Goal: Task Accomplishment & Management: Manage account settings

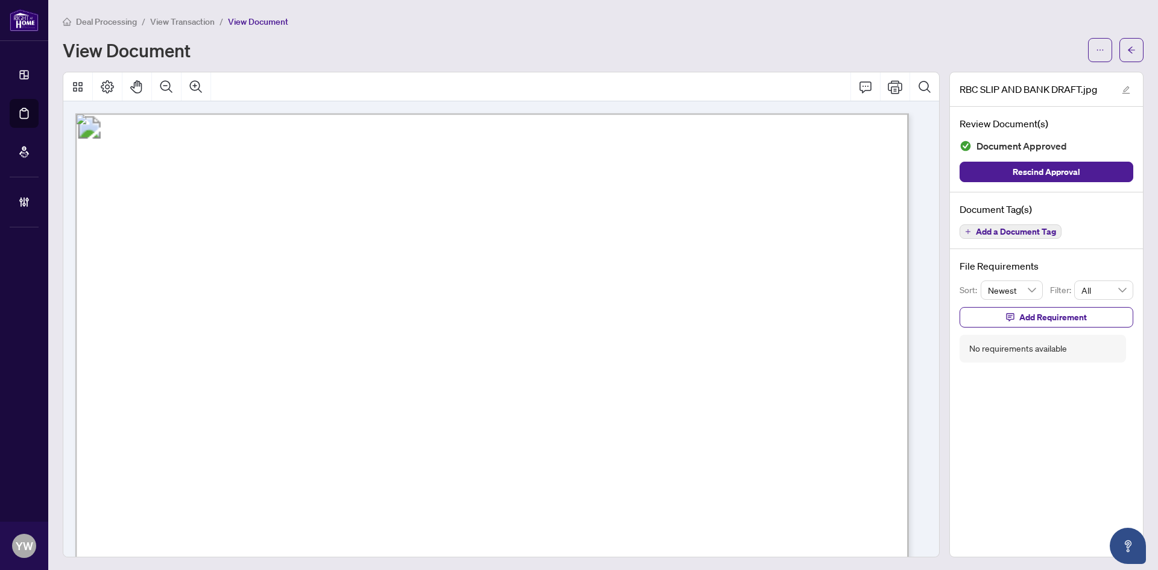
scroll to position [60, 0]
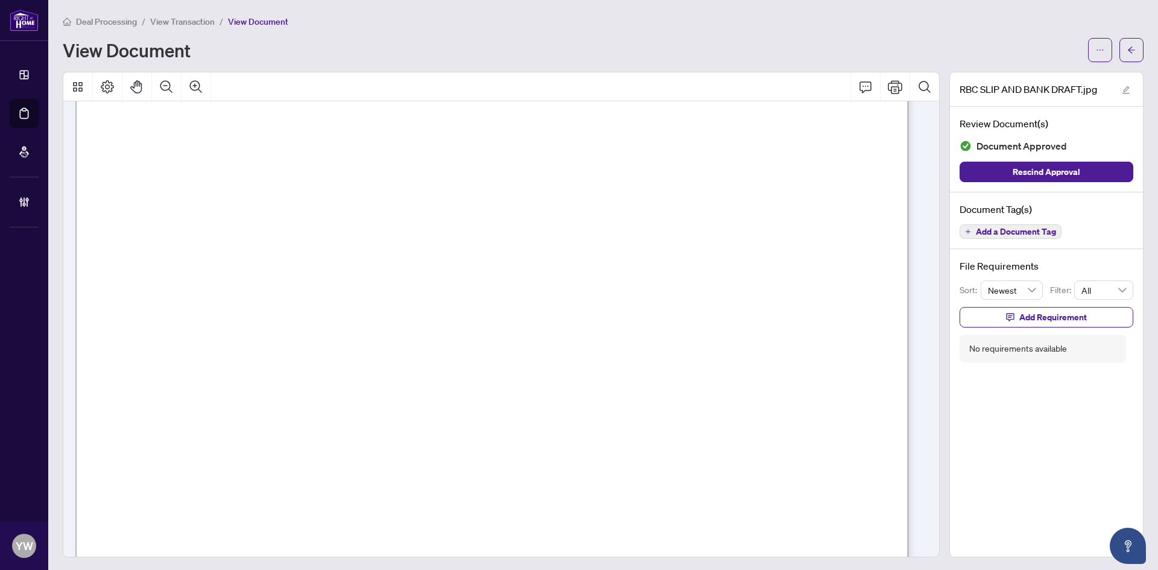
click at [1127, 49] on icon "arrow-left" at bounding box center [1131, 50] width 8 height 8
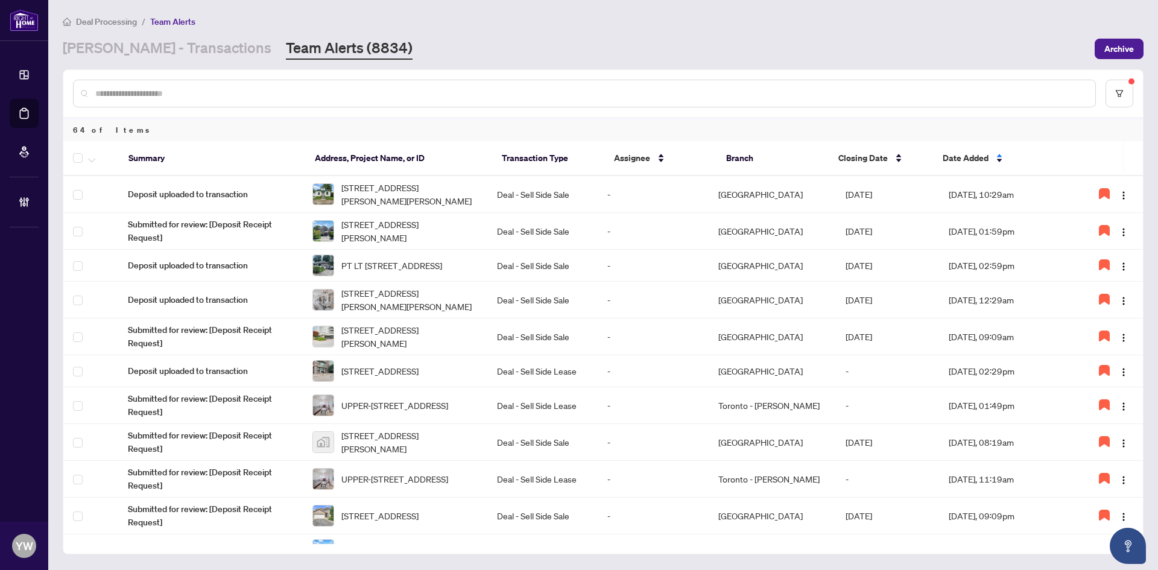
click at [204, 93] on input "text" at bounding box center [590, 93] width 990 height 13
type input "**********"
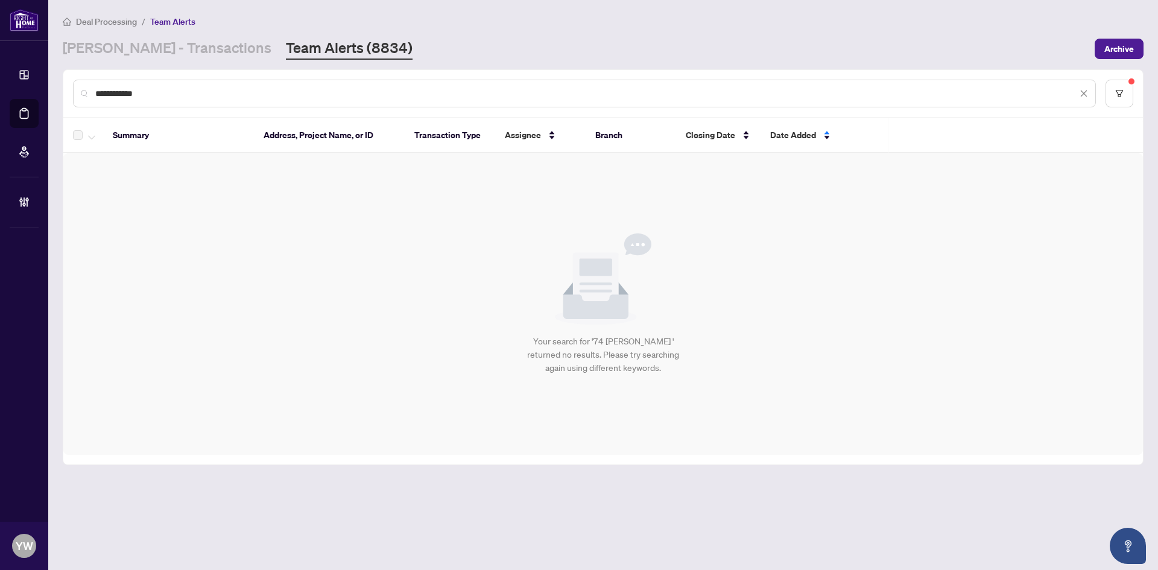
click at [201, 87] on input "**********" at bounding box center [586, 93] width 982 height 13
drag, startPoint x: 185, startPoint y: 94, endPoint x: 81, endPoint y: 84, distance: 104.2
click at [81, 84] on div "**********" at bounding box center [584, 94] width 1023 height 28
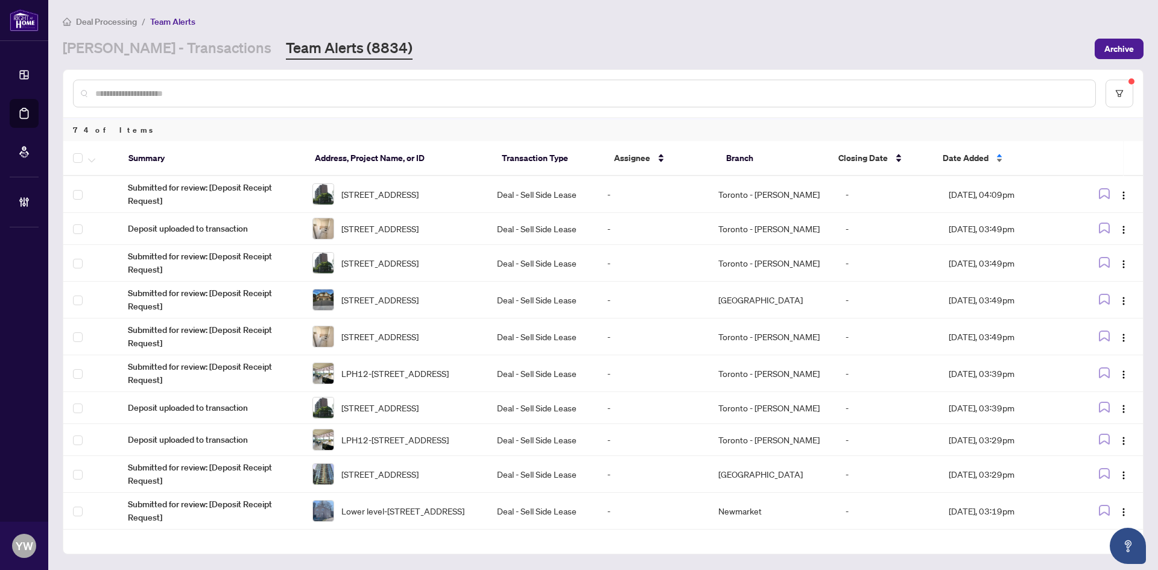
click at [987, 156] on span "Date Added" at bounding box center [966, 157] width 46 height 13
click at [978, 155] on span "Date Added" at bounding box center [966, 157] width 46 height 13
click at [962, 162] on span "Date Added" at bounding box center [966, 157] width 46 height 13
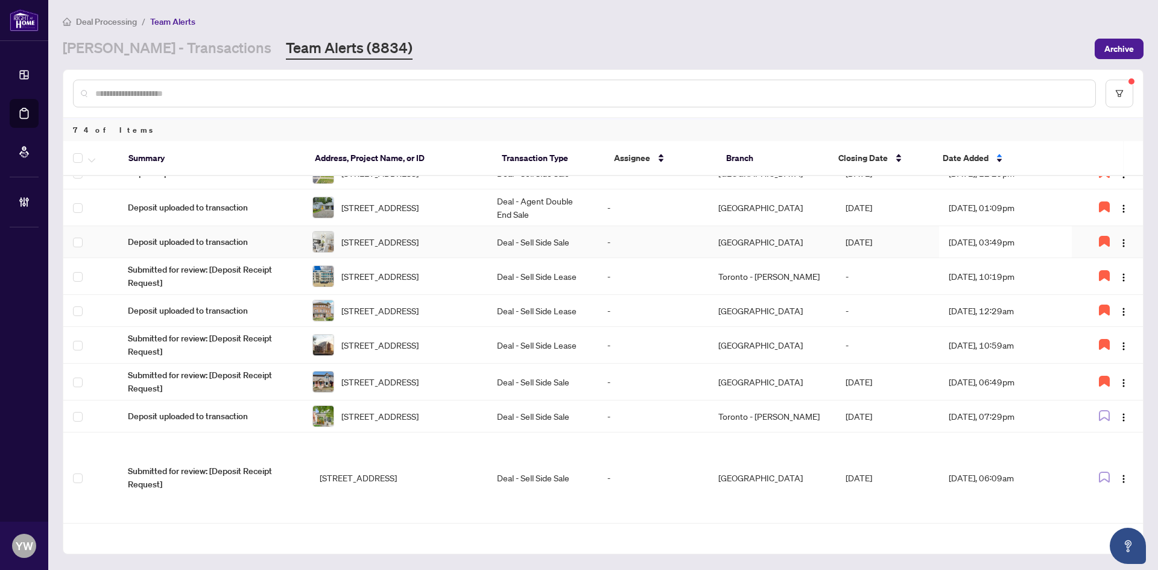
scroll to position [543, 0]
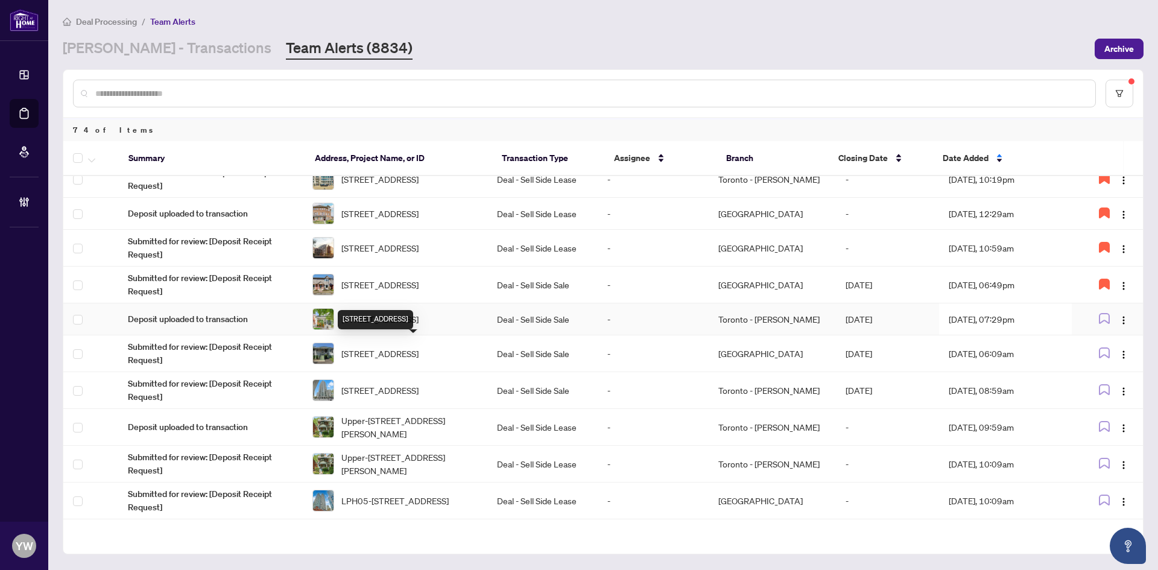
click at [373, 326] on span "33 Wiley Ave, Toronto, Ontario M4J 3W3, Canada" at bounding box center [379, 318] width 77 height 13
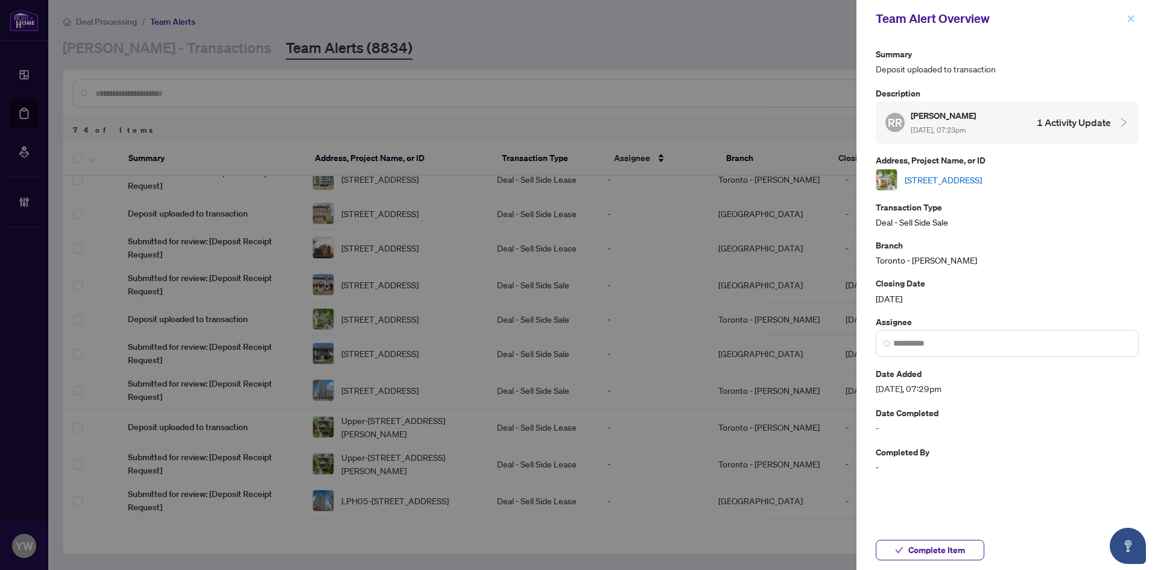
click at [1127, 15] on icon "close" at bounding box center [1131, 18] width 8 height 8
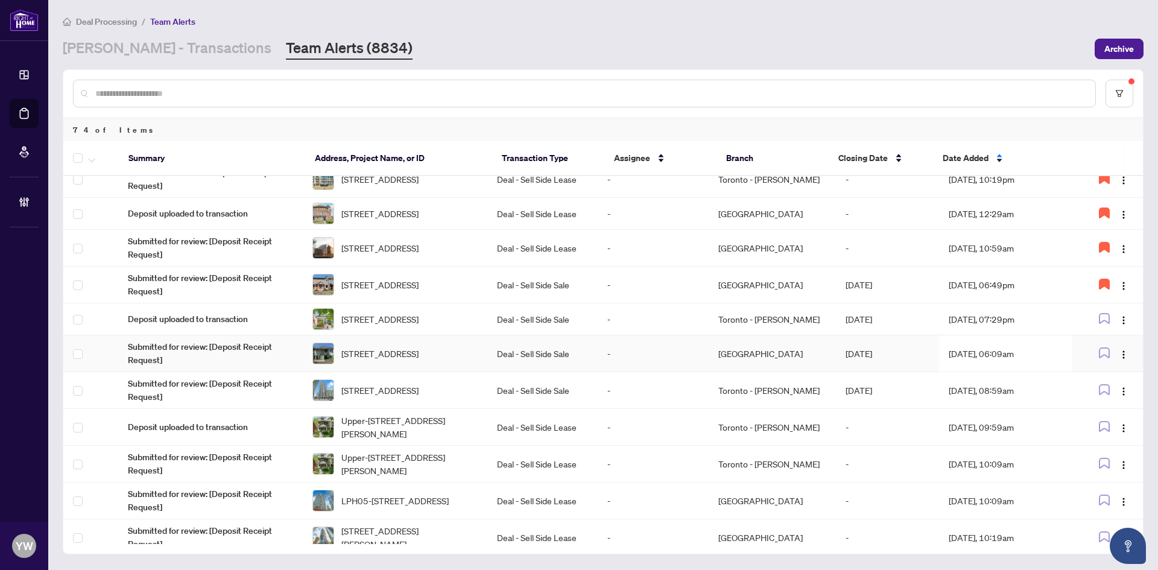
scroll to position [663, 0]
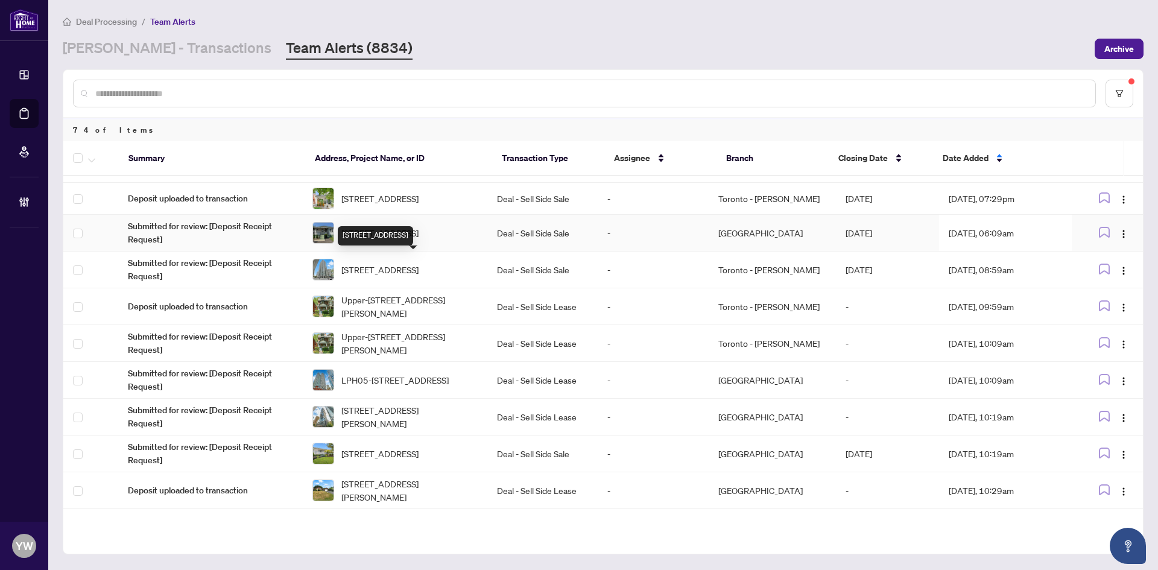
click at [382, 239] on span "8 Culnan Ave, Toronto, Ontario M8Z 5A8, Canada" at bounding box center [379, 232] width 77 height 13
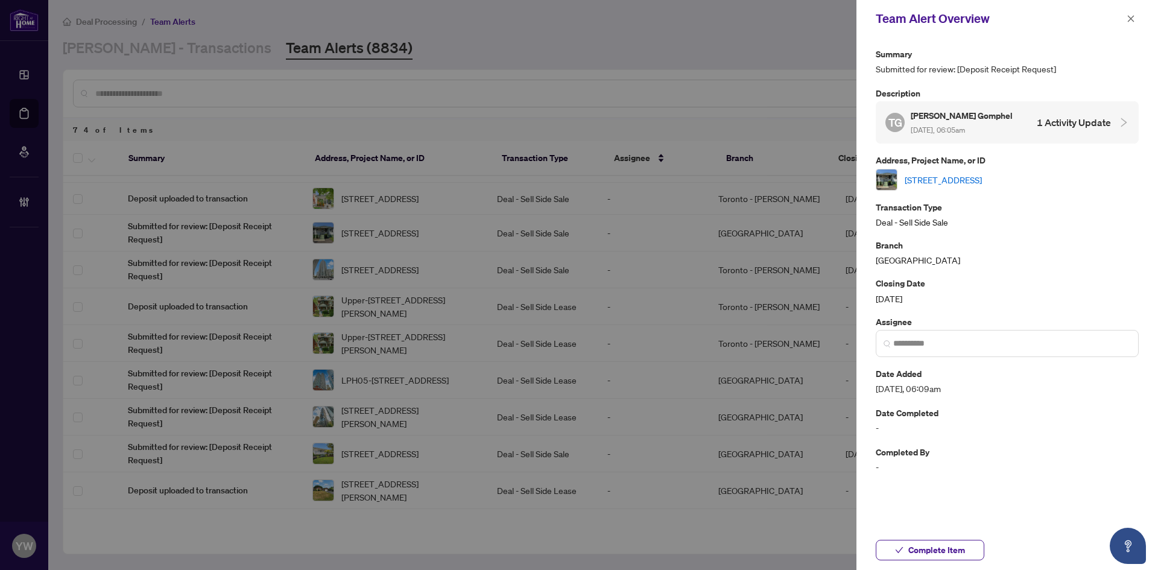
click at [947, 179] on link "8 Culnan Ave, Toronto, Ontario M8Z 5A8, Canada" at bounding box center [943, 179] width 77 height 13
click at [897, 554] on icon "check" at bounding box center [899, 550] width 8 height 8
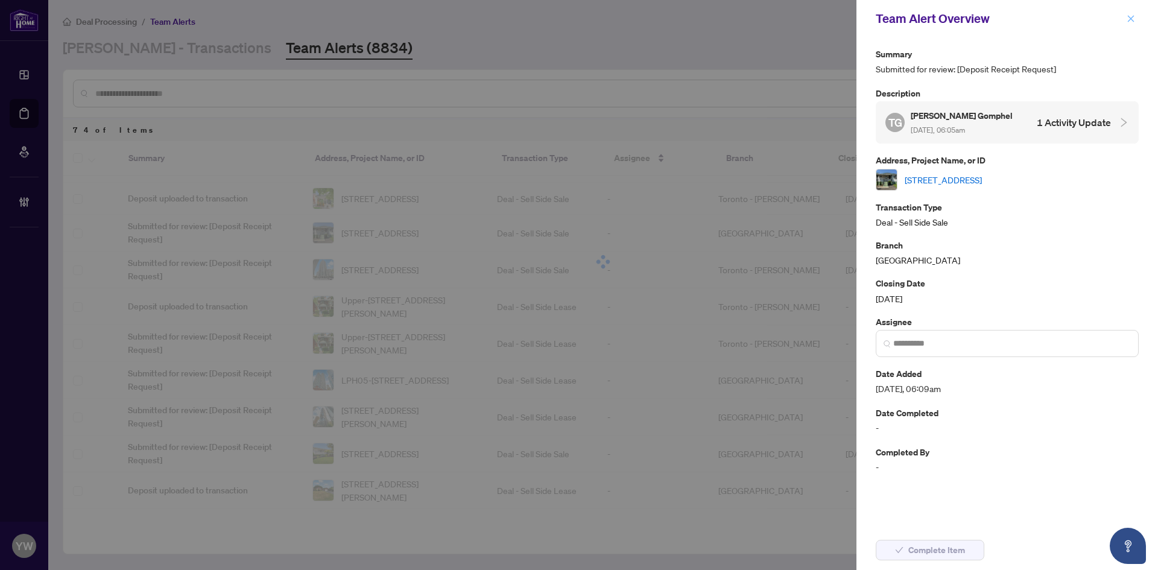
click at [1133, 17] on icon "close" at bounding box center [1131, 18] width 8 height 8
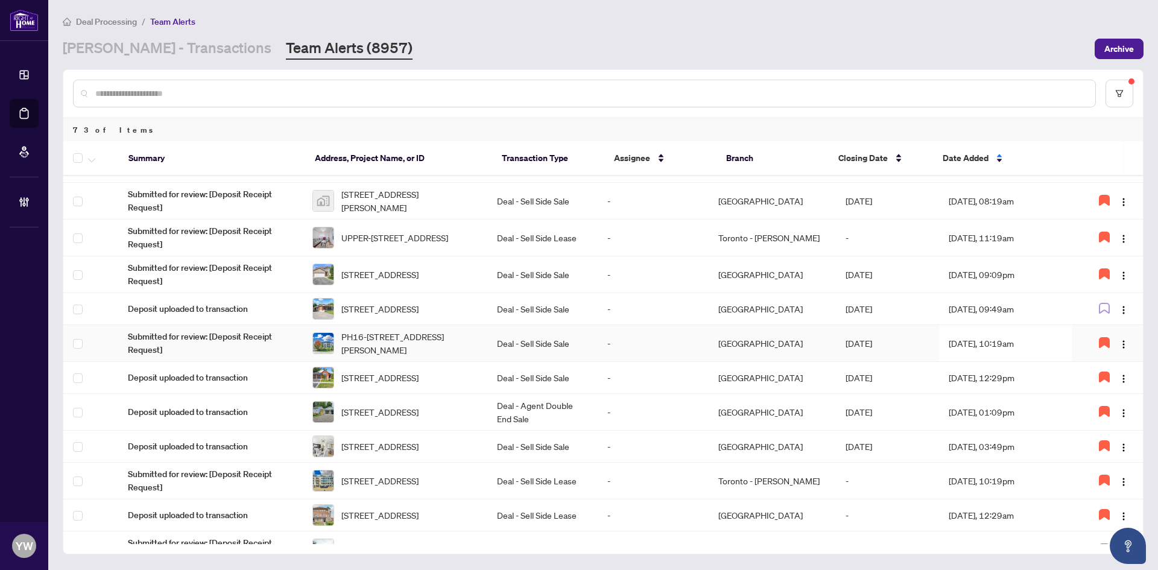
scroll to position [482, 0]
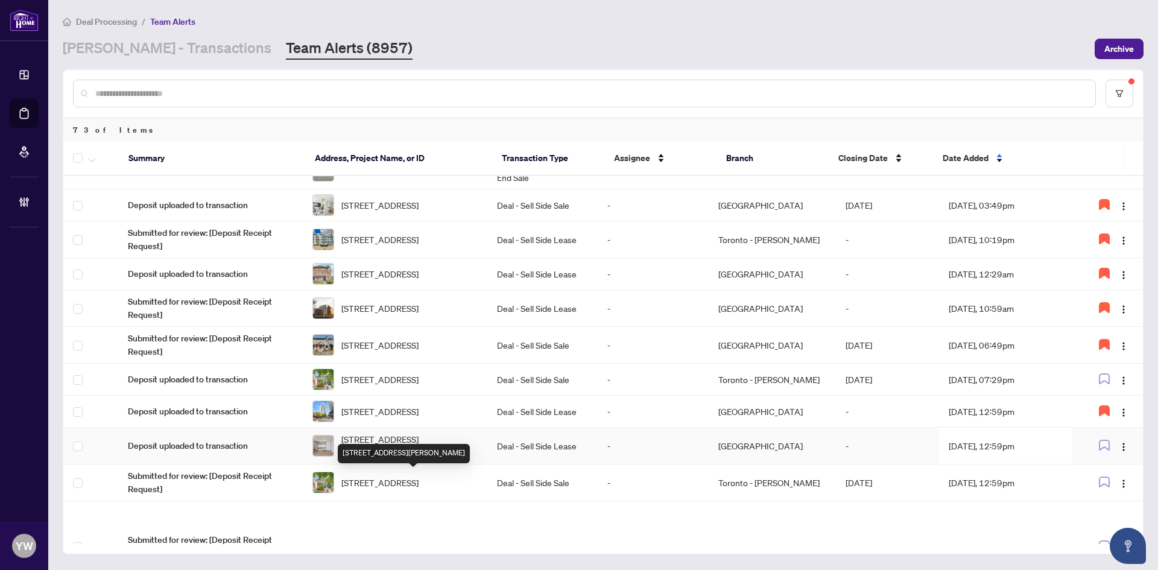
click at [435, 459] on span "401-50 Charles St, Toronto, Ontario M4Y 0C3, Canada" at bounding box center [409, 445] width 136 height 27
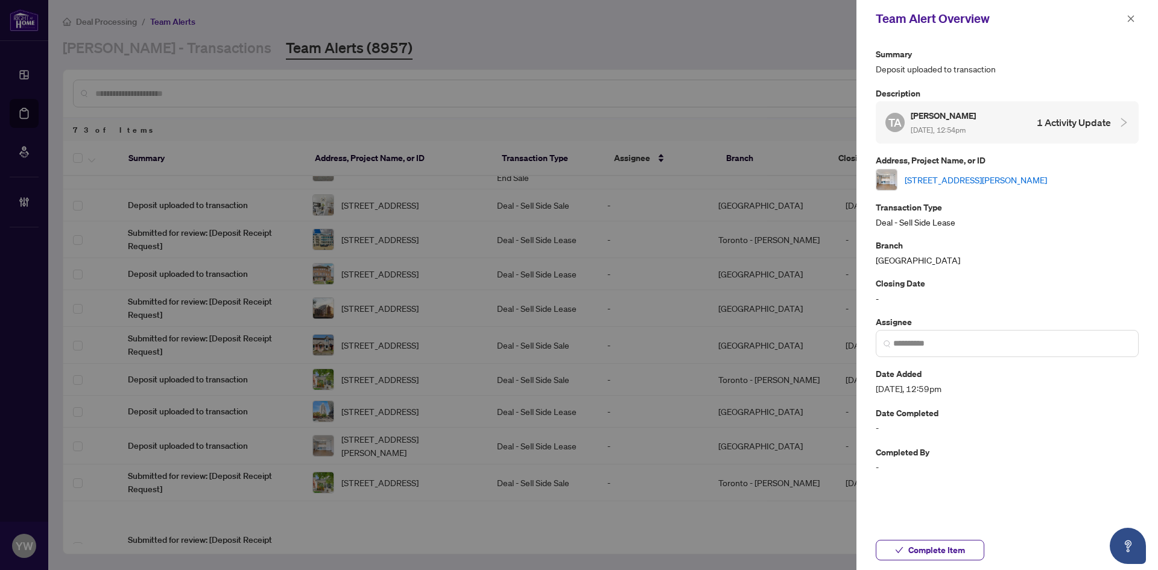
click at [948, 178] on link "401-50 Charles St, Toronto, Ontario M4Y 0C3, Canada" at bounding box center [976, 179] width 142 height 13
click at [1136, 17] on button "button" at bounding box center [1131, 18] width 16 height 14
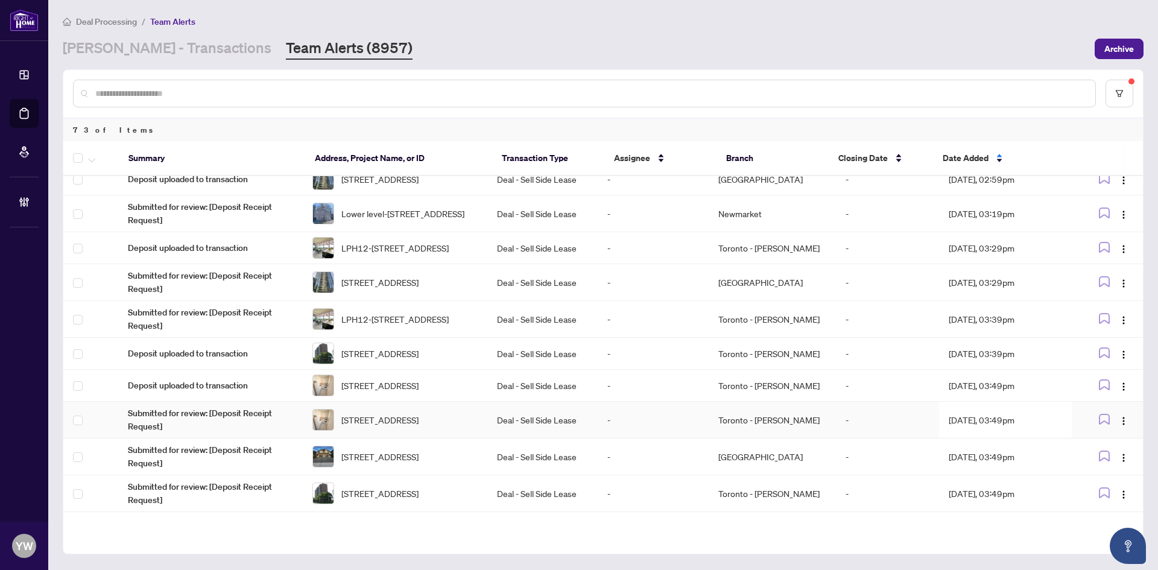
scroll to position [1582, 0]
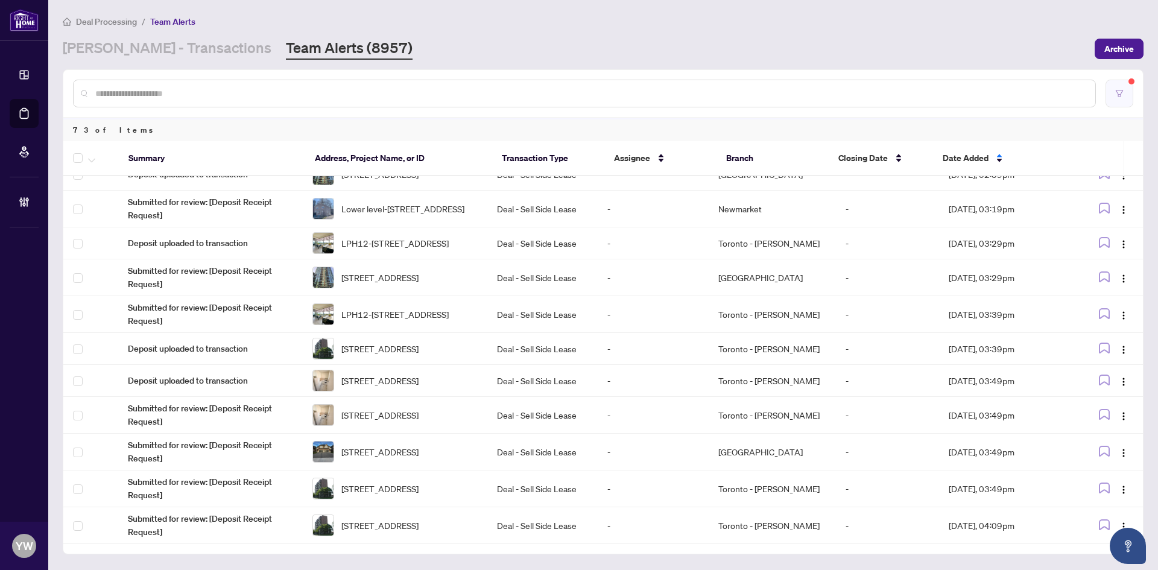
click at [1117, 92] on icon "filter" at bounding box center [1119, 93] width 8 height 8
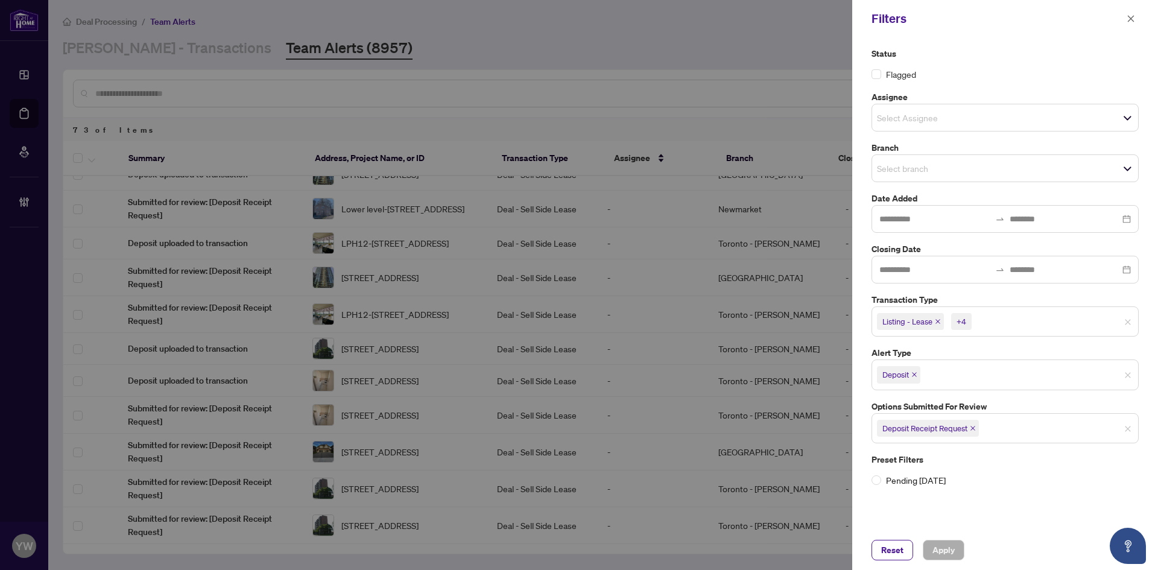
click at [916, 374] on icon "close" at bounding box center [914, 374] width 6 height 6
click at [973, 422] on span "Deposit Receipt Request" at bounding box center [928, 425] width 102 height 17
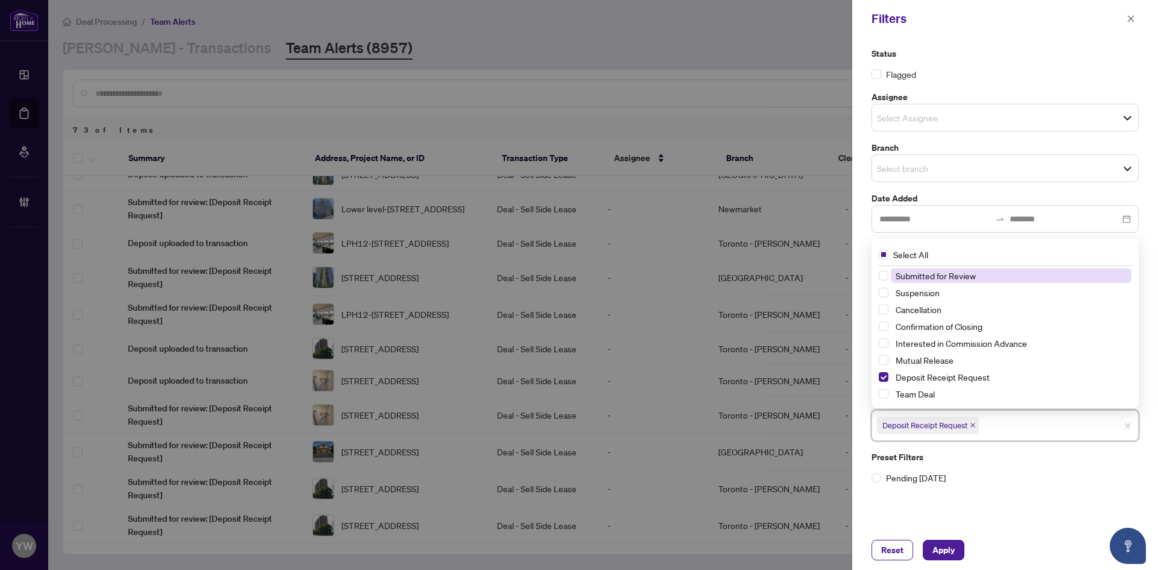
click at [967, 422] on span "Deposit Receipt Request" at bounding box center [924, 425] width 85 height 12
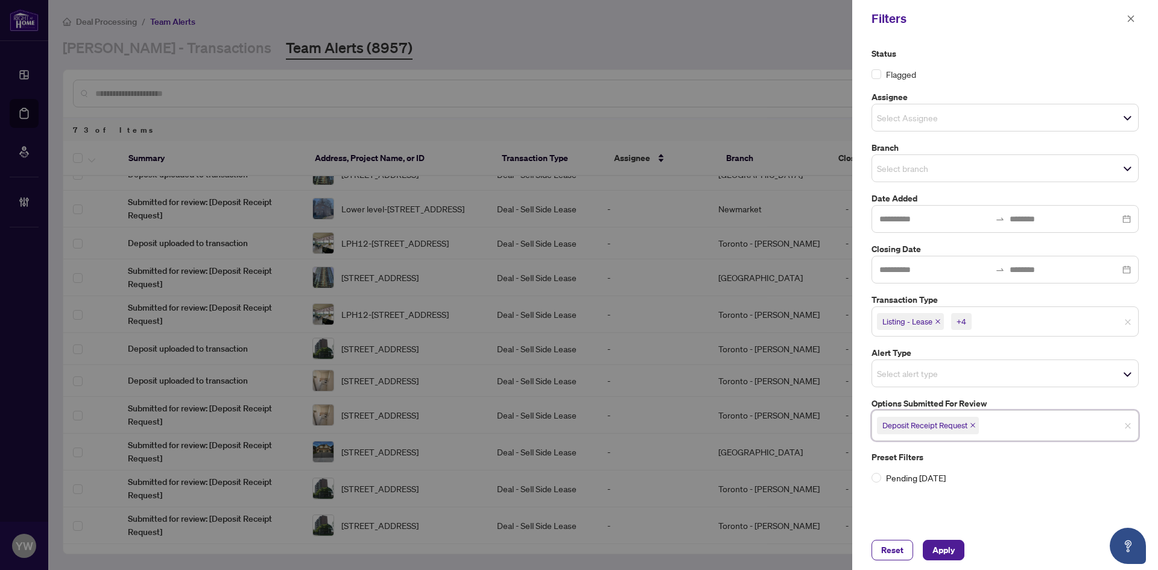
click at [978, 426] on span "Deposit Receipt Request" at bounding box center [928, 425] width 102 height 17
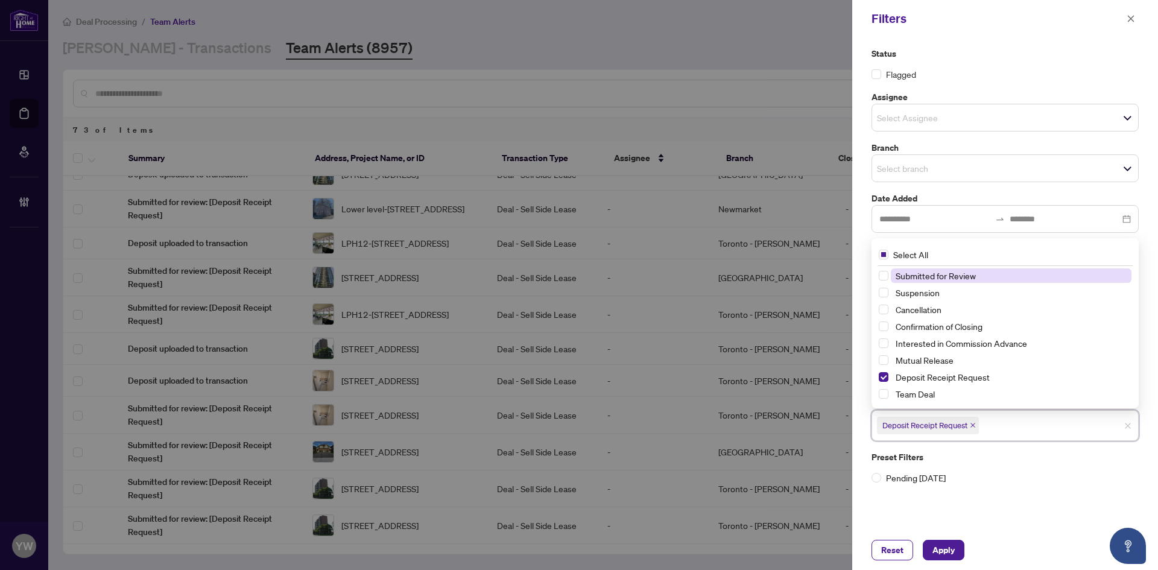
click at [972, 425] on icon "close" at bounding box center [973, 425] width 6 height 6
click at [950, 431] on input "search" at bounding box center [919, 424] width 84 height 14
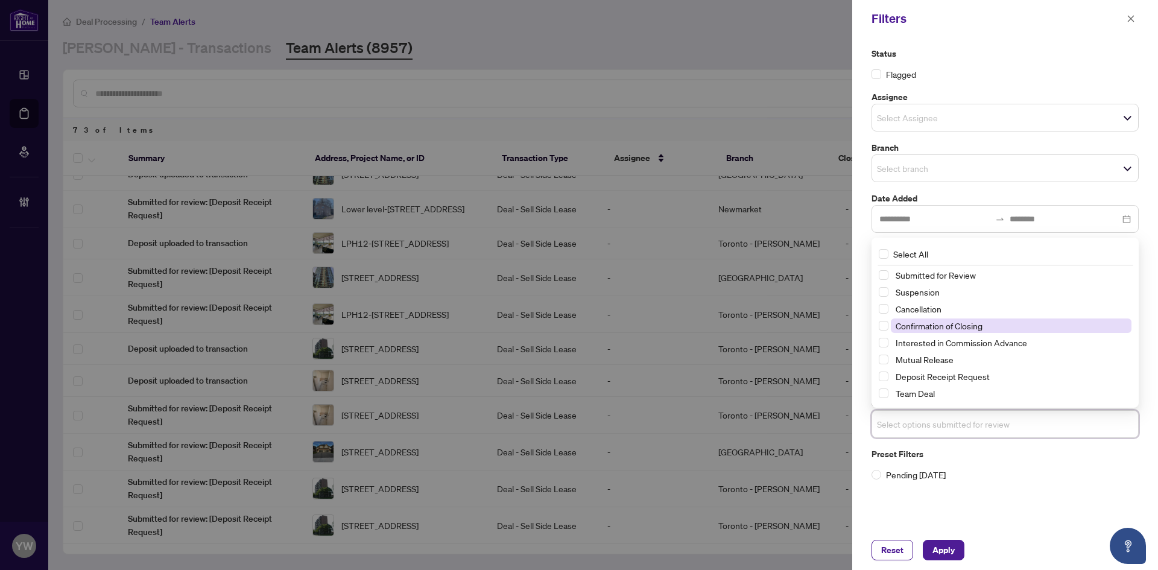
click at [940, 327] on span "Confirmation of Closing" at bounding box center [939, 325] width 87 height 11
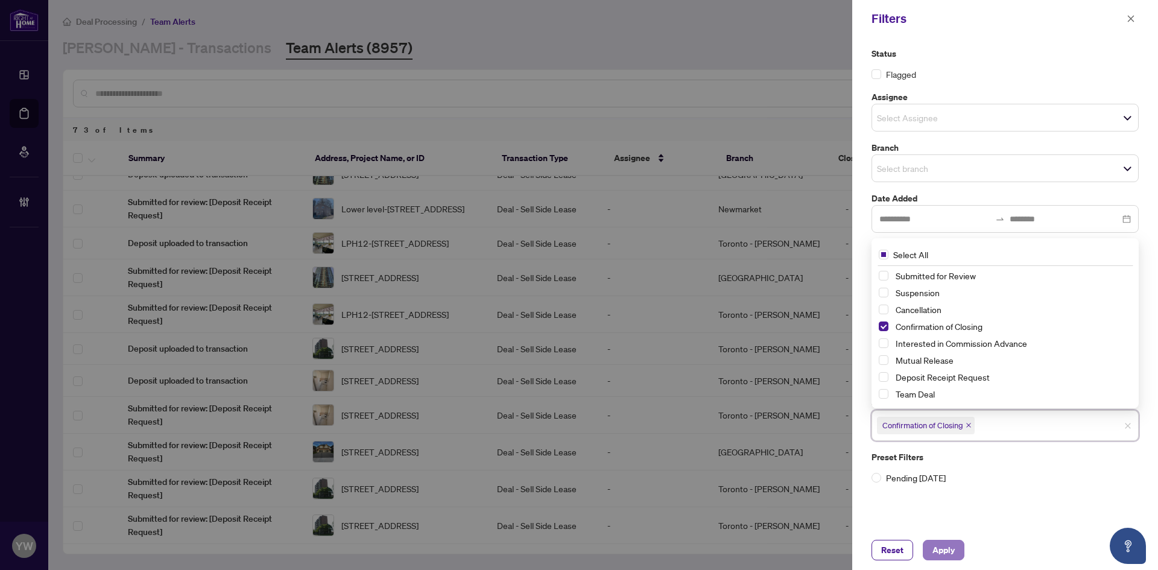
click at [942, 555] on span "Apply" at bounding box center [943, 549] width 22 height 19
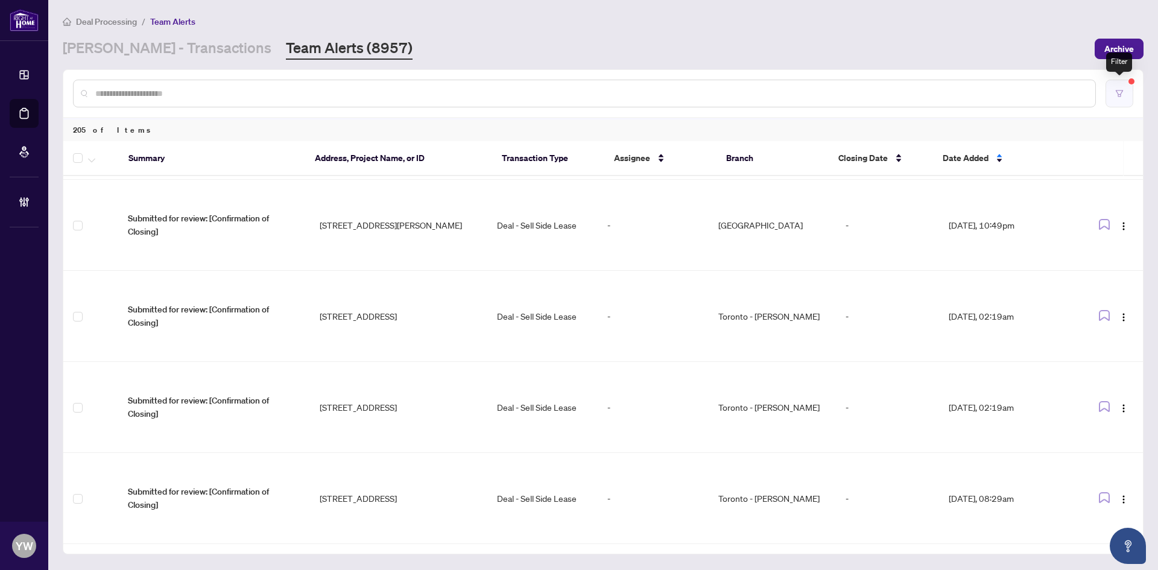
scroll to position [0, 0]
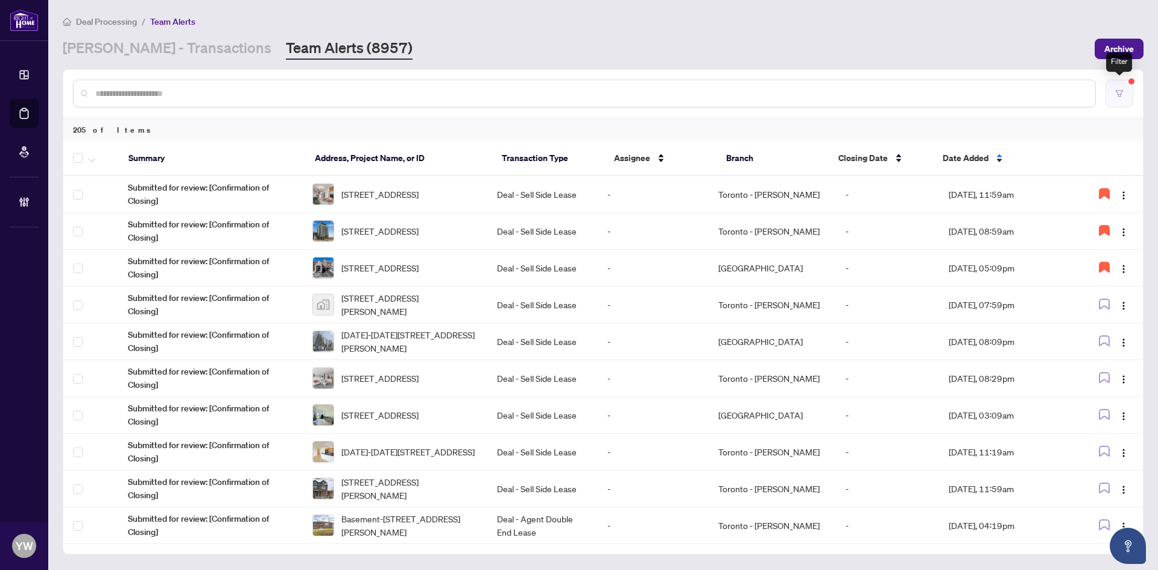
click at [1130, 94] on button "button" at bounding box center [1119, 94] width 28 height 28
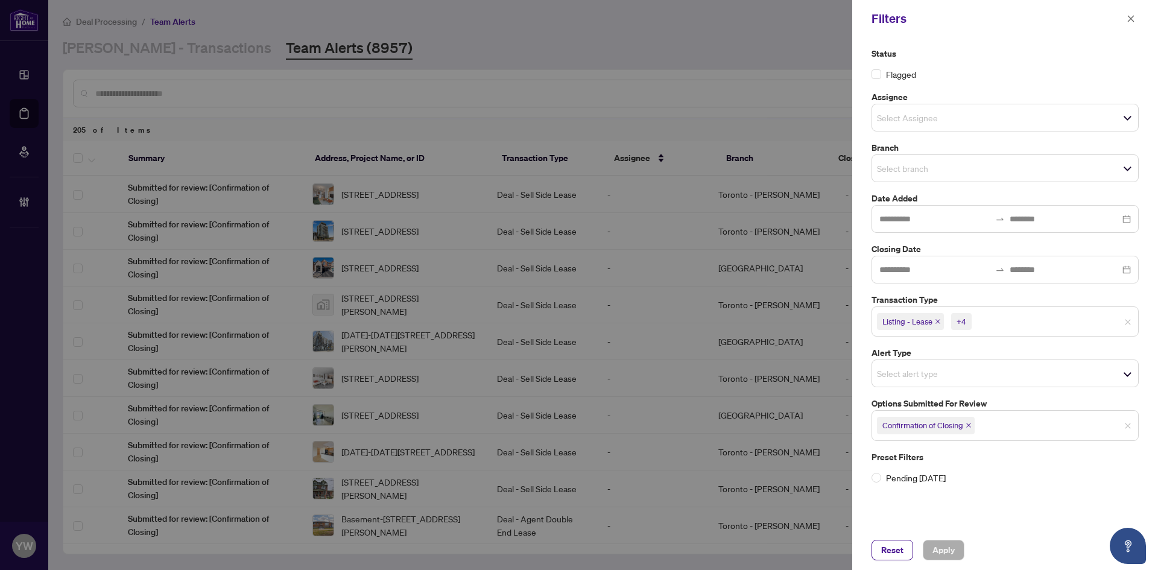
click at [1057, 314] on input "search" at bounding box center [1016, 321] width 84 height 14
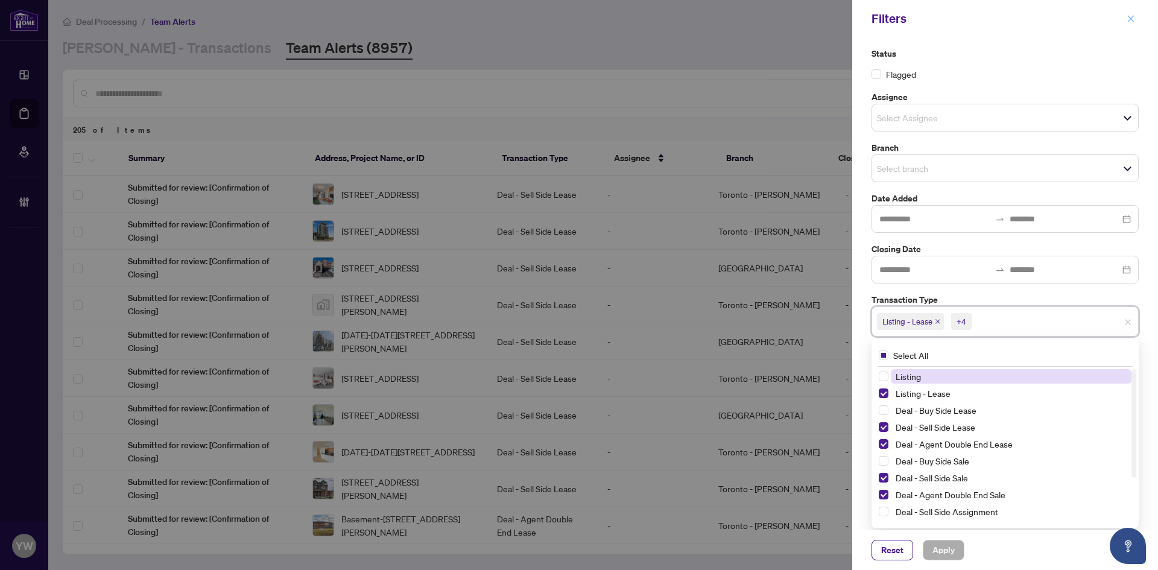
click at [1130, 19] on icon "close" at bounding box center [1131, 18] width 8 height 8
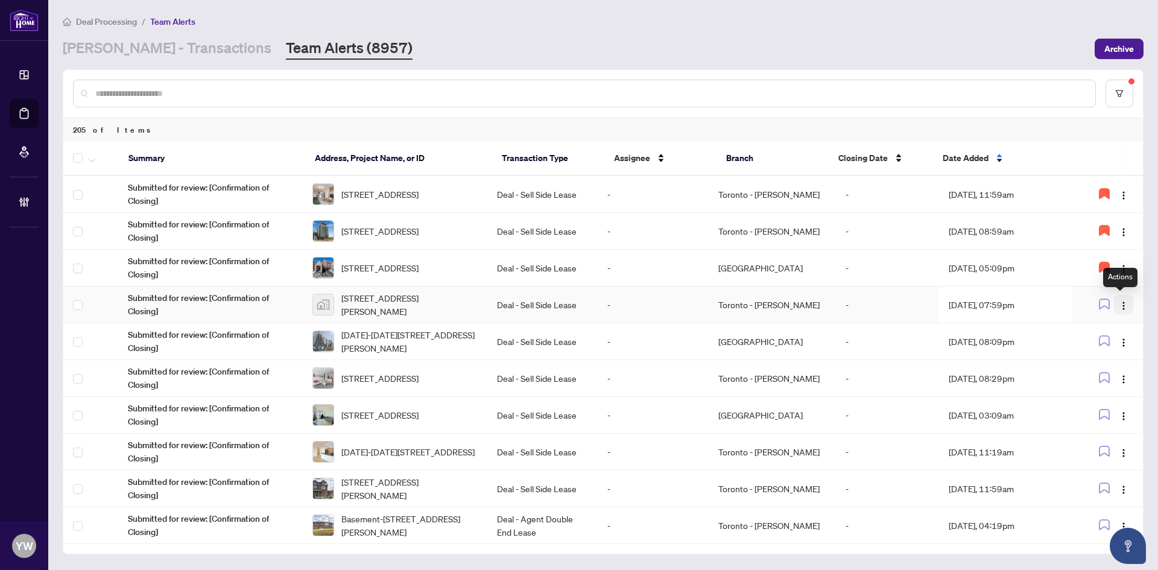
click at [1119, 302] on img "button" at bounding box center [1124, 306] width 10 height 10
click at [1111, 328] on span "Assign Myself" at bounding box center [1092, 327] width 56 height 13
click at [1120, 341] on img "button" at bounding box center [1124, 343] width 10 height 10
click at [1100, 365] on span "Assign Myself" at bounding box center [1092, 364] width 56 height 13
click at [1121, 417] on img "button" at bounding box center [1124, 416] width 10 height 10
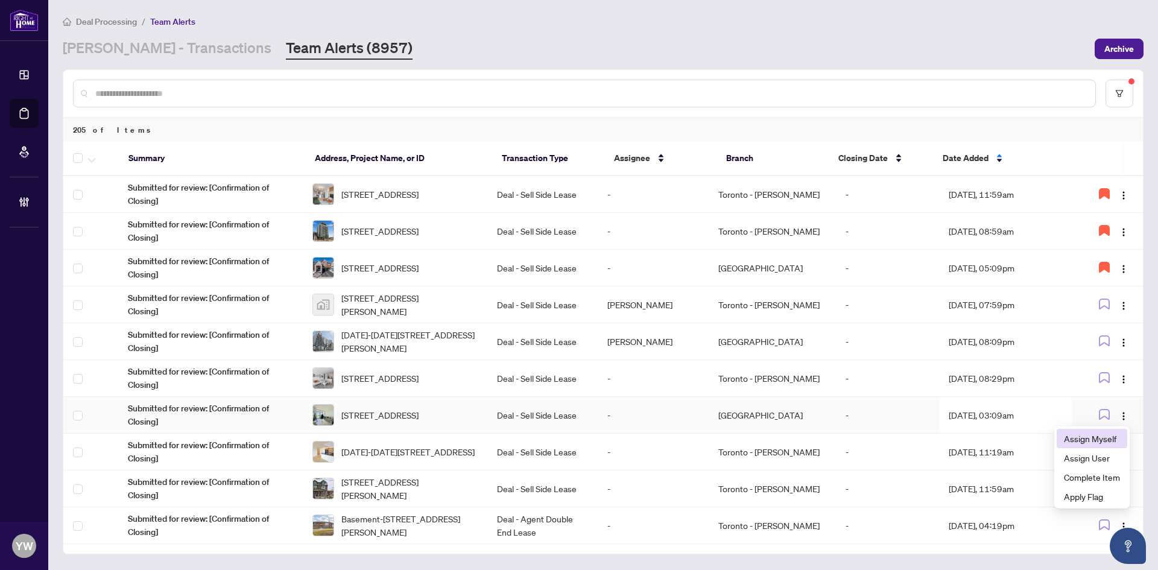
click at [1099, 434] on span "Assign Myself" at bounding box center [1092, 438] width 56 height 13
click at [396, 301] on span "21 Lawren Harris Square #413, Toronto, Ontario M5A 0T4, Canada" at bounding box center [409, 304] width 136 height 27
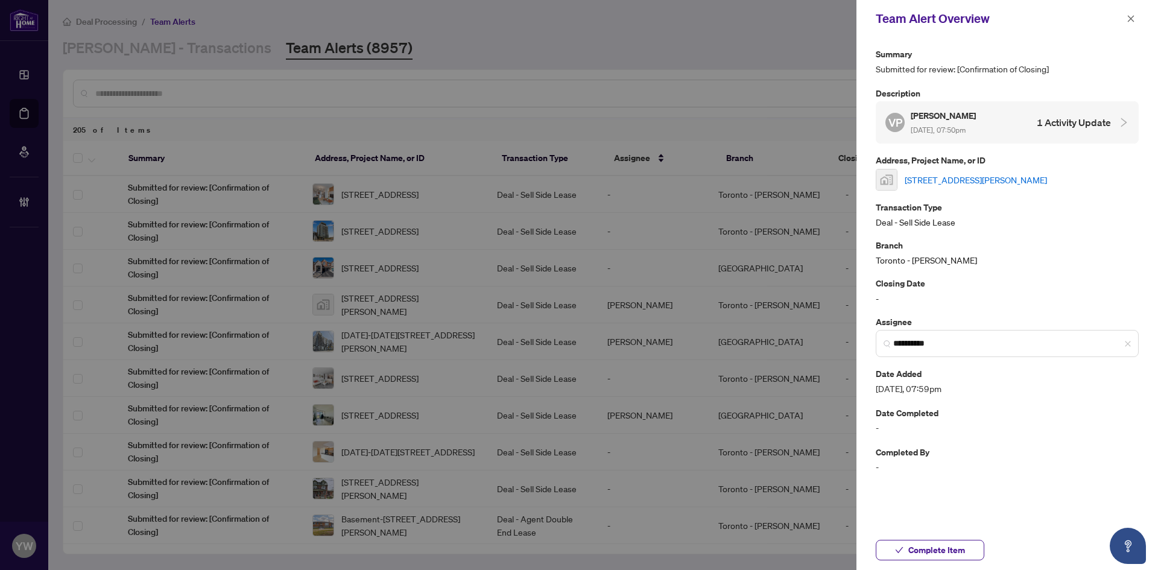
click at [918, 177] on link "21 Lawren Harris Square #413, Toronto, Ontario M5A 0T4, Canada" at bounding box center [976, 179] width 142 height 13
click at [1138, 19] on button "button" at bounding box center [1131, 18] width 16 height 14
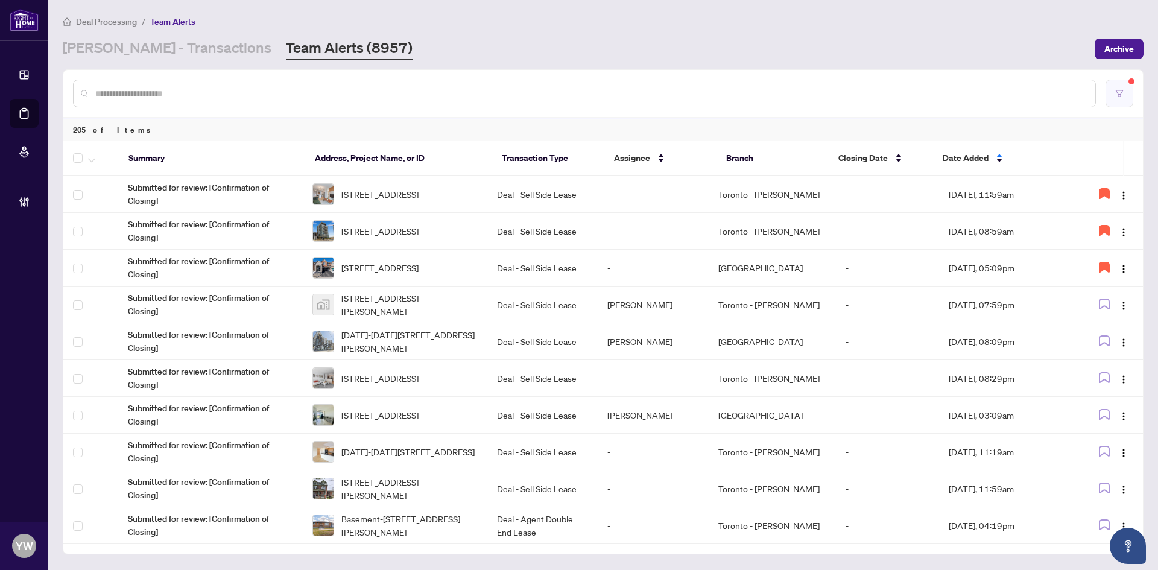
click at [1119, 92] on icon "filter" at bounding box center [1119, 93] width 8 height 8
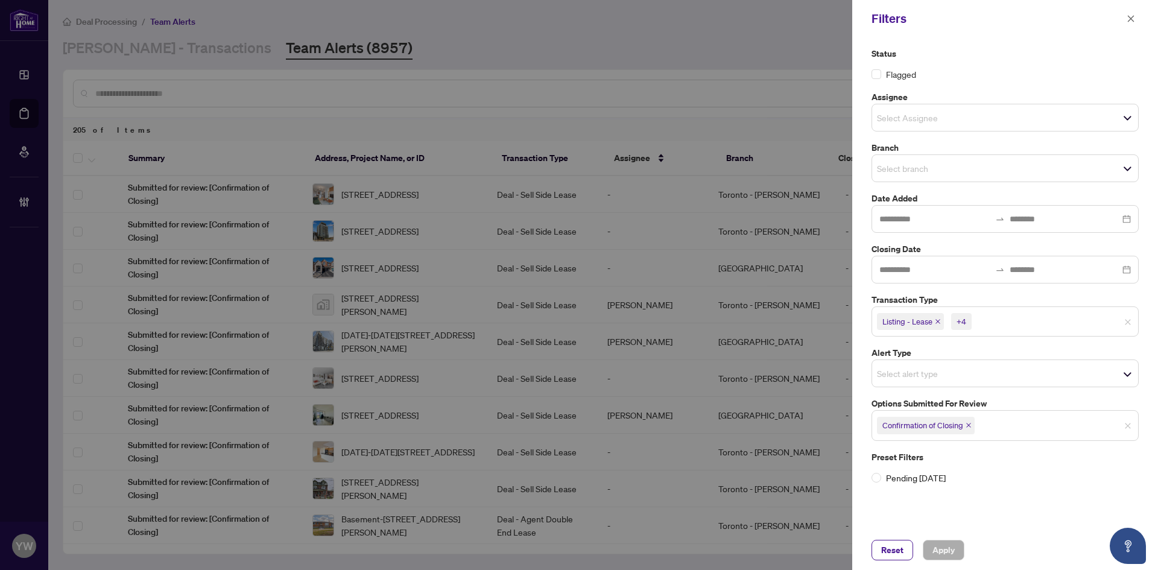
click at [971, 426] on icon "close" at bounding box center [968, 425] width 5 height 5
click at [948, 386] on div "Select alert type" at bounding box center [1004, 373] width 267 height 28
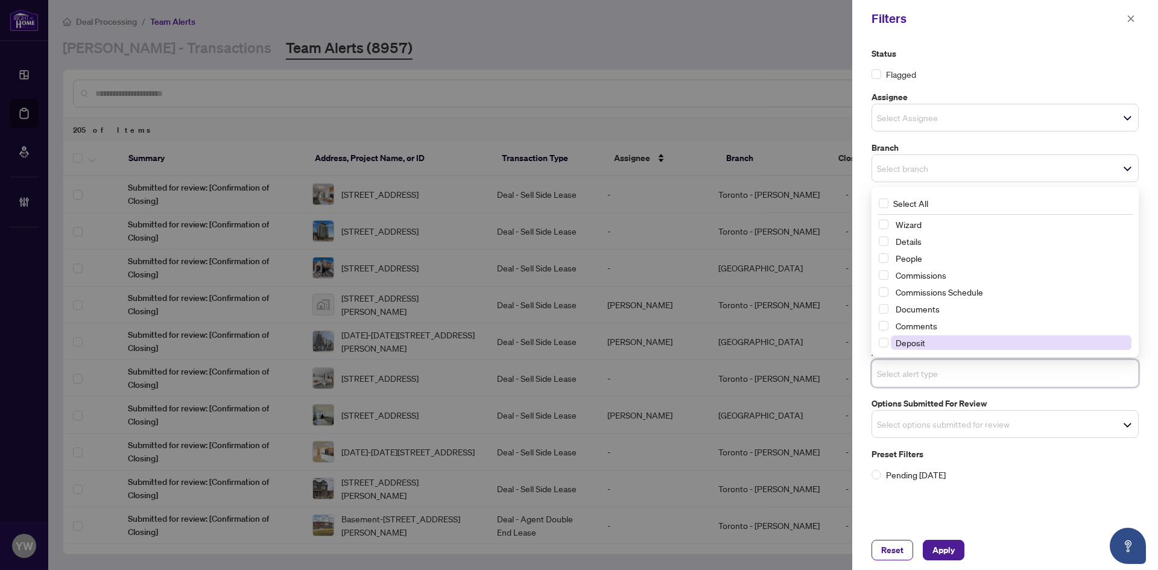
click at [912, 345] on span "Deposit" at bounding box center [911, 342] width 30 height 11
click at [932, 419] on span "Select options submitted for review" at bounding box center [1005, 427] width 266 height 17
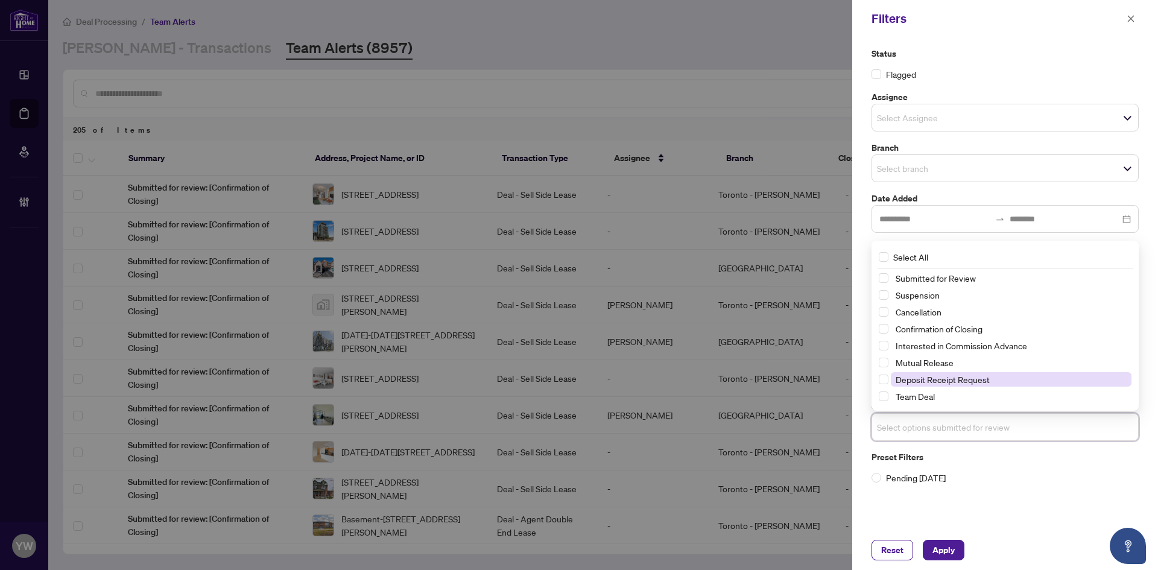
click at [954, 378] on span "Deposit Receipt Request" at bounding box center [943, 379] width 94 height 11
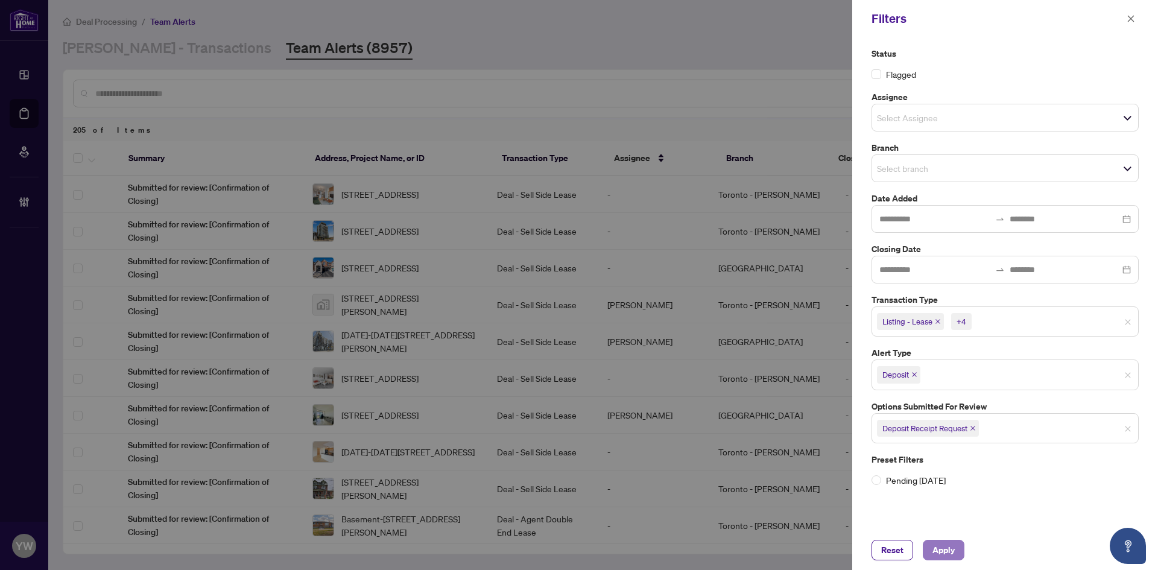
click at [944, 550] on span "Apply" at bounding box center [943, 549] width 22 height 19
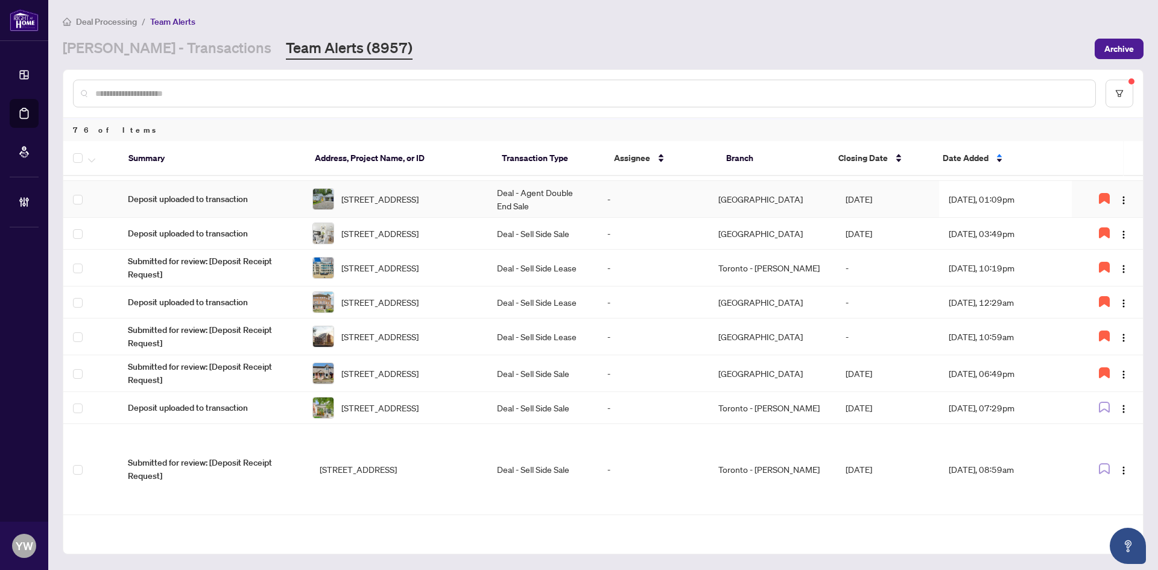
scroll to position [543, 0]
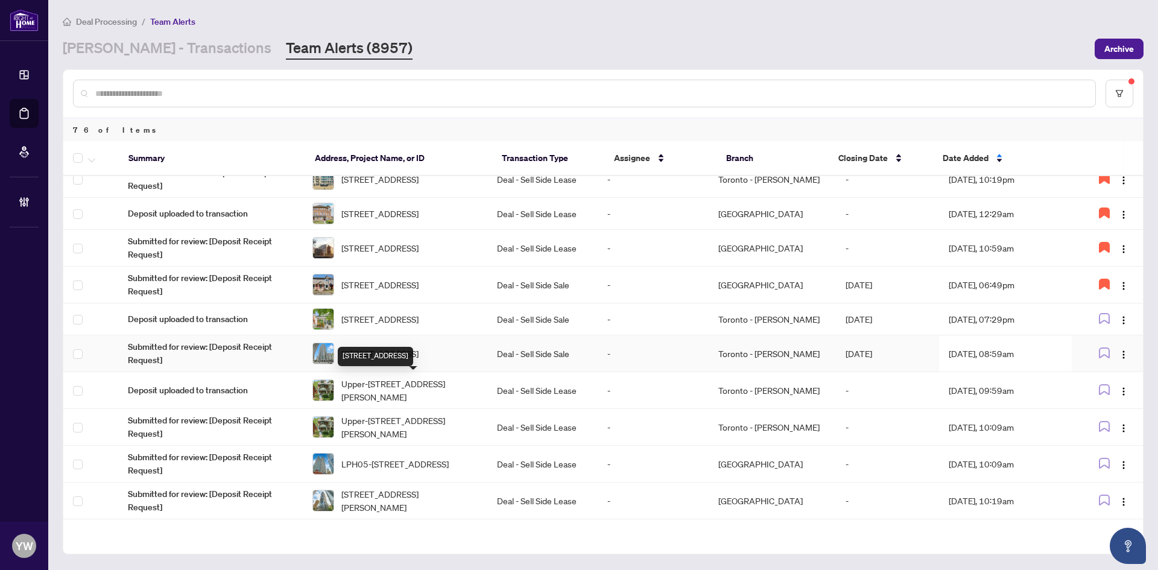
click at [419, 360] on span "[STREET_ADDRESS]" at bounding box center [379, 353] width 77 height 13
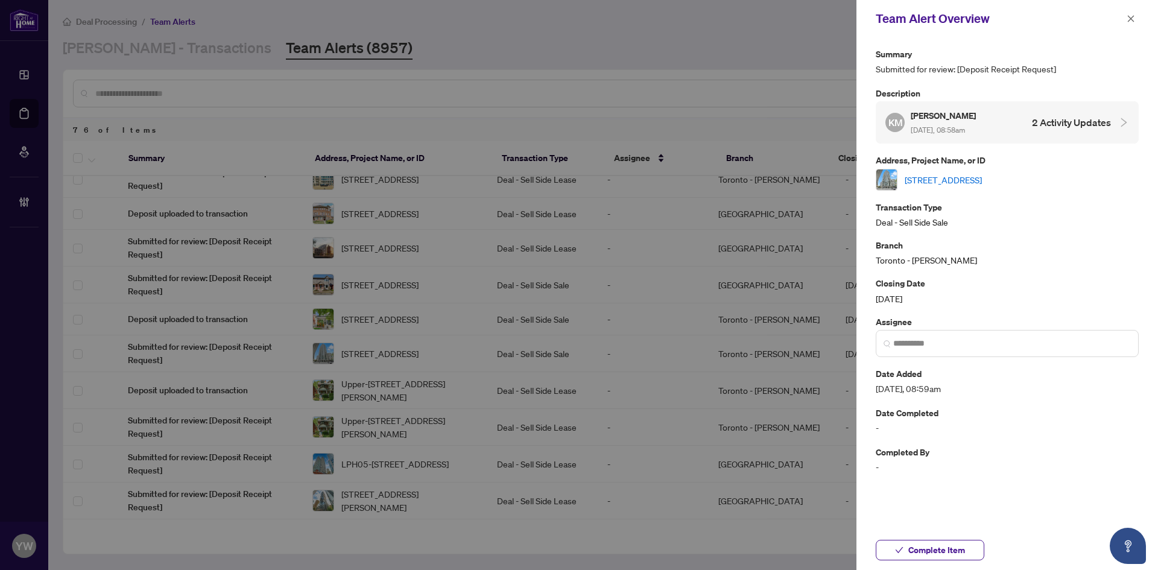
click at [920, 177] on link "[STREET_ADDRESS]" at bounding box center [943, 179] width 77 height 13
click at [1131, 21] on icon "close" at bounding box center [1131, 18] width 8 height 8
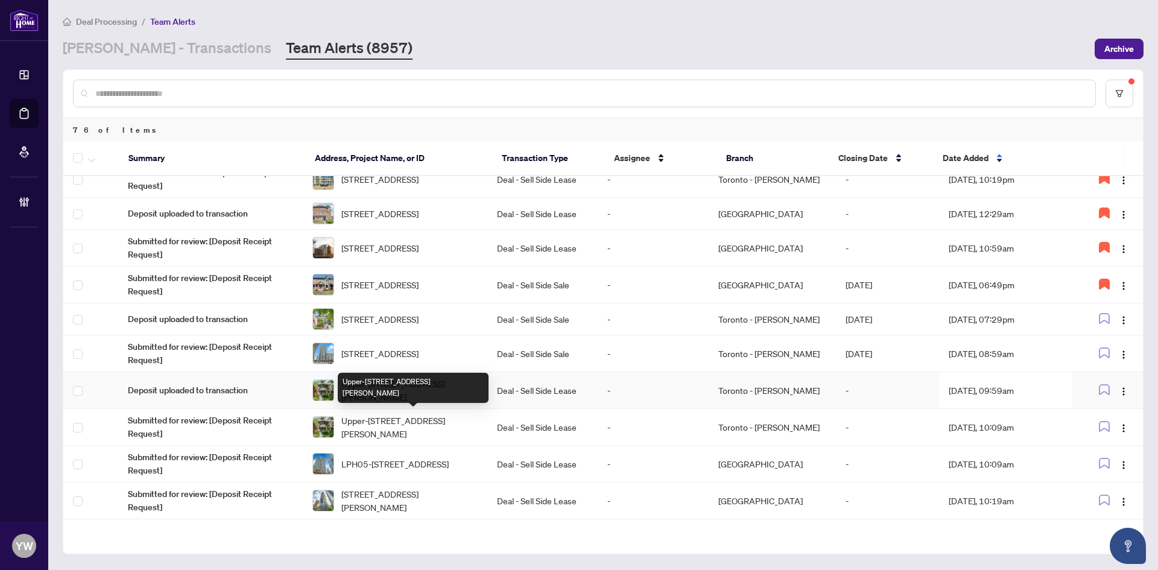
click at [420, 403] on span "Upper-28 Pearson Ave, Toronto, Ontario M6R 1G1, Canada" at bounding box center [409, 390] width 136 height 27
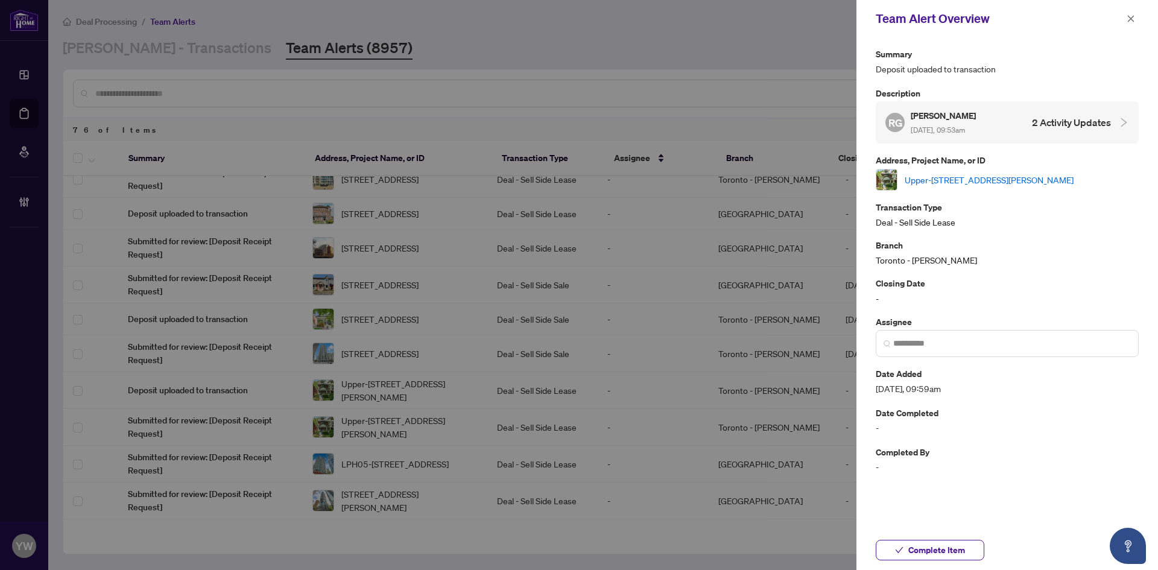
click at [940, 180] on link "Upper-28 Pearson Ave, Toronto, Ontario M6R 1G1, Canada" at bounding box center [989, 179] width 169 height 13
click at [948, 549] on span "Complete Item" at bounding box center [936, 549] width 57 height 19
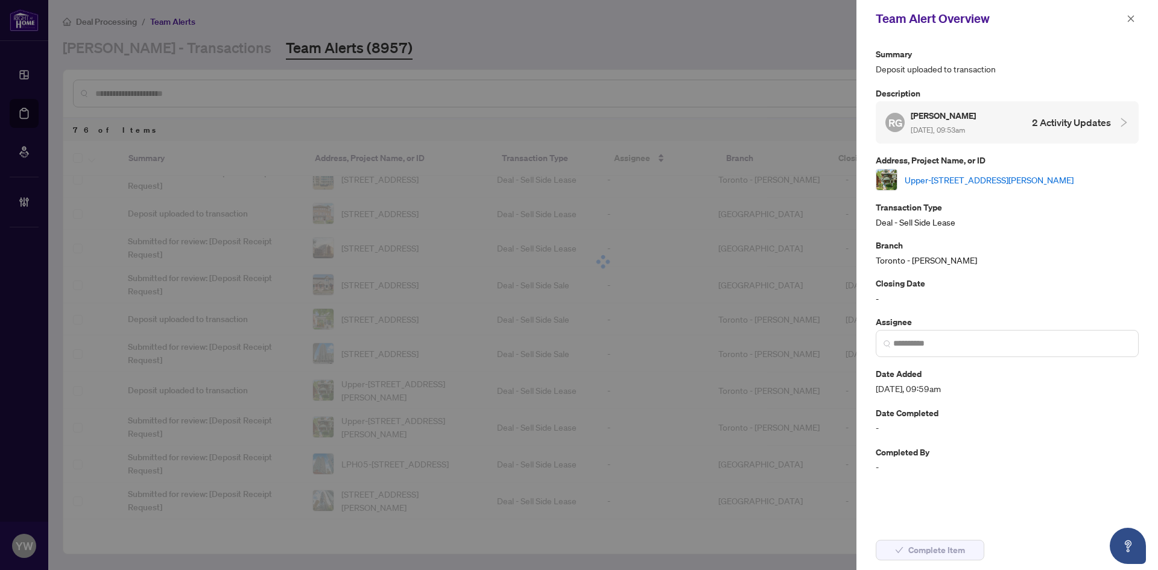
scroll to position [0, 0]
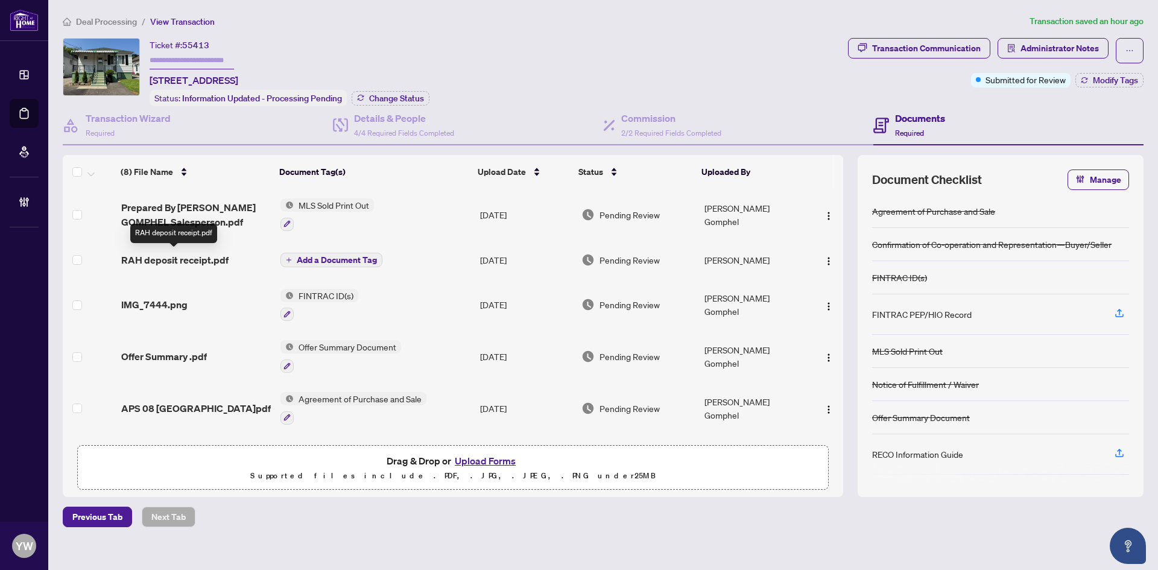
click at [188, 254] on span "RAH deposit receipt.pdf" at bounding box center [174, 260] width 107 height 14
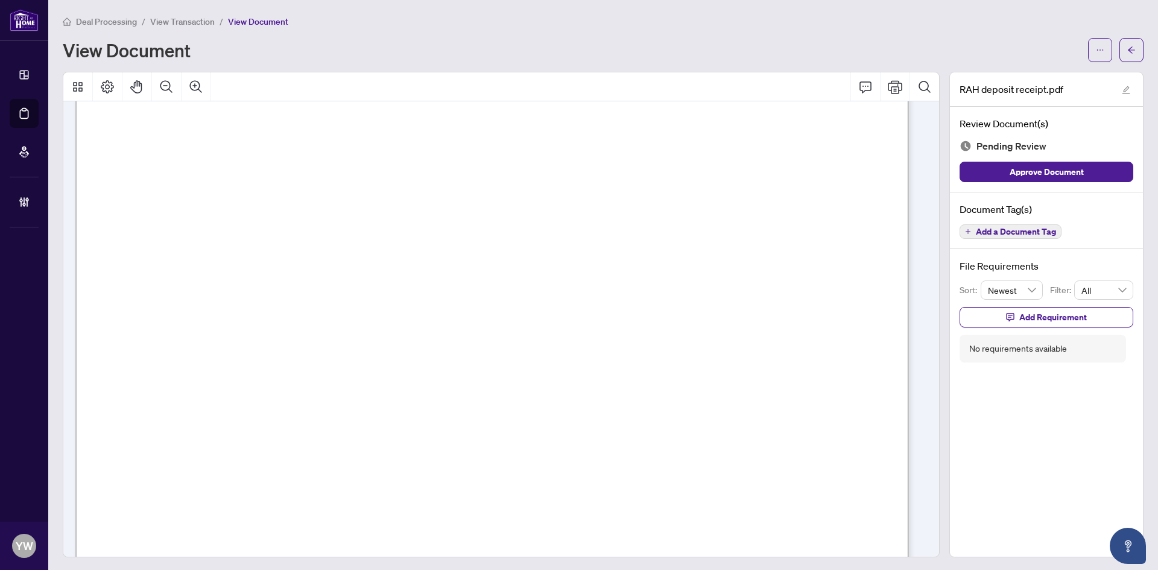
scroll to position [422, 0]
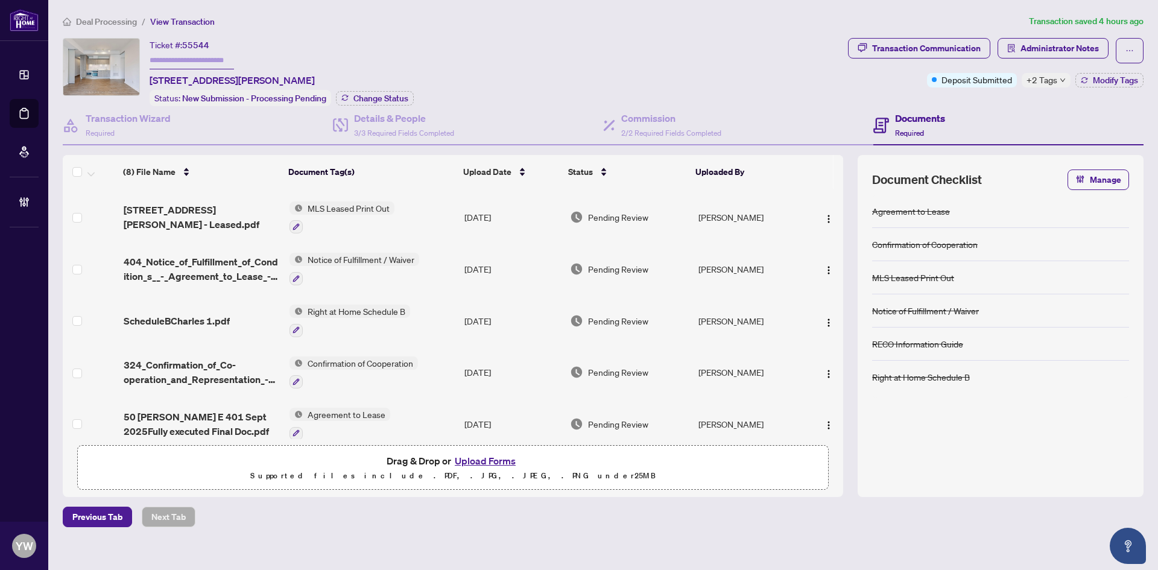
scroll to position [150, 0]
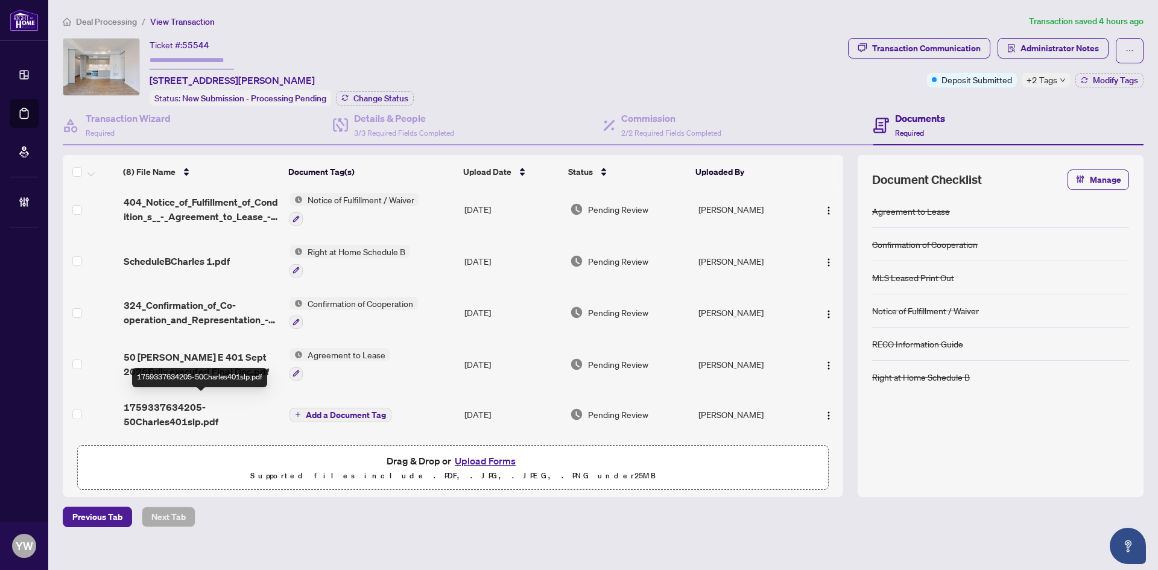
click at [180, 406] on span "1759337634205-50Charles401slp.pdf" at bounding box center [202, 414] width 157 height 29
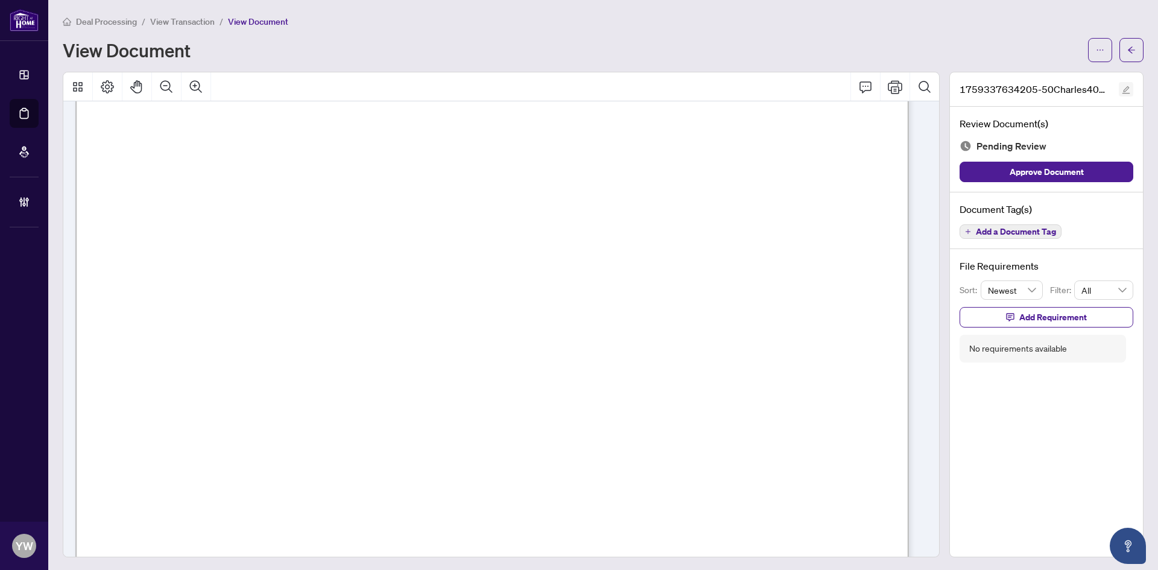
click at [1122, 92] on icon "edit" at bounding box center [1126, 90] width 8 height 8
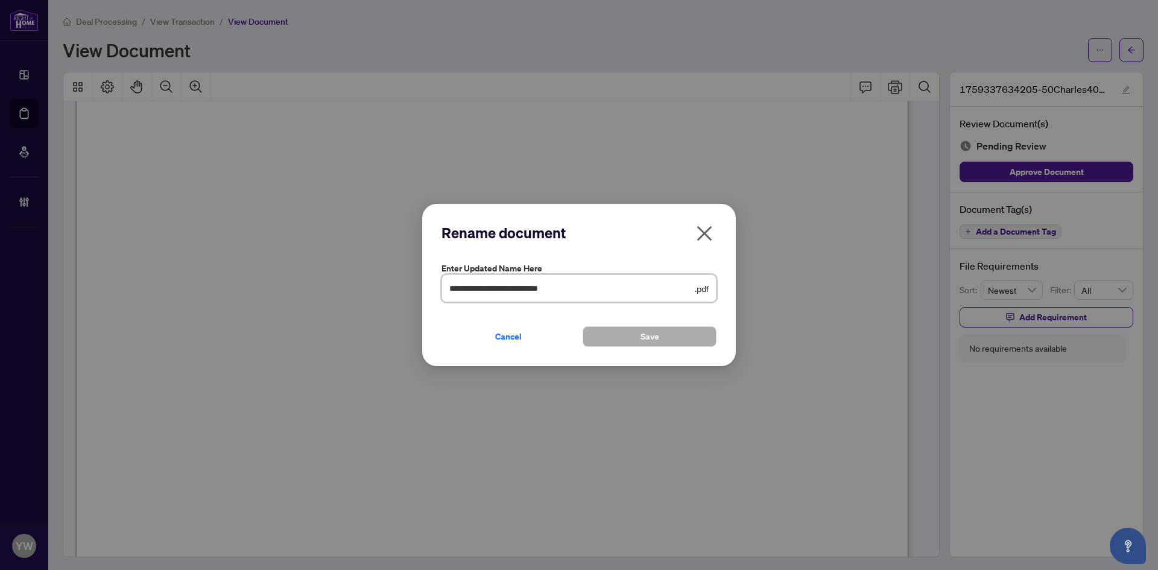
drag, startPoint x: 306, startPoint y: 286, endPoint x: 262, endPoint y: 291, distance: 43.6
click at [262, 289] on div "**********" at bounding box center [579, 285] width 1158 height 570
type input "********"
click at [616, 338] on button "Save" at bounding box center [650, 336] width 134 height 21
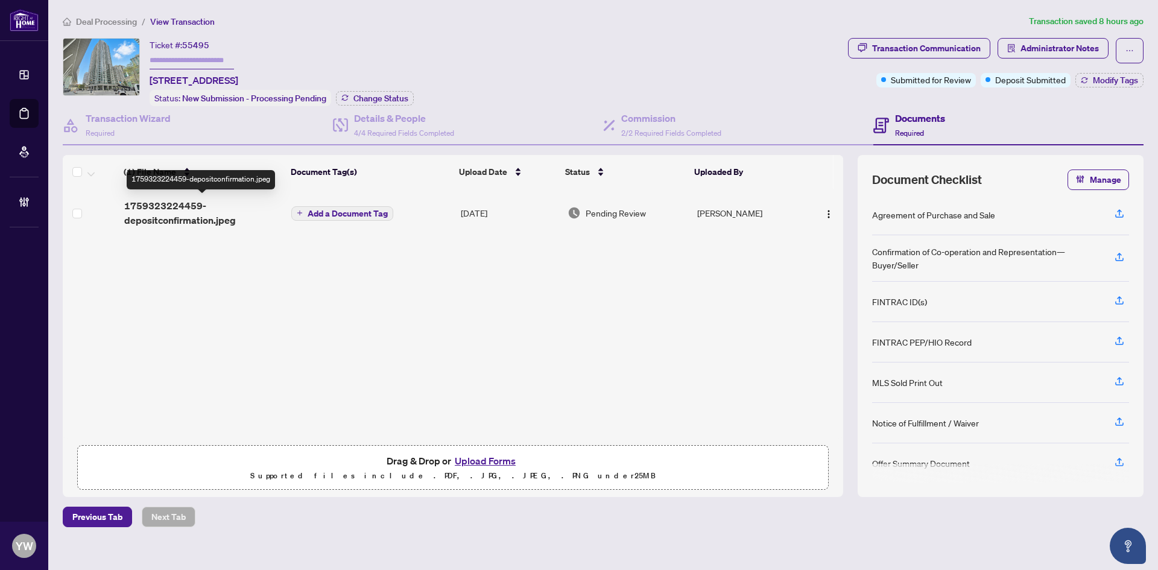
drag, startPoint x: 213, startPoint y: 212, endPoint x: 55, endPoint y: 201, distance: 157.7
click at [213, 212] on span "1759323224459-depositconfirmation.jpeg" at bounding box center [203, 212] width 158 height 29
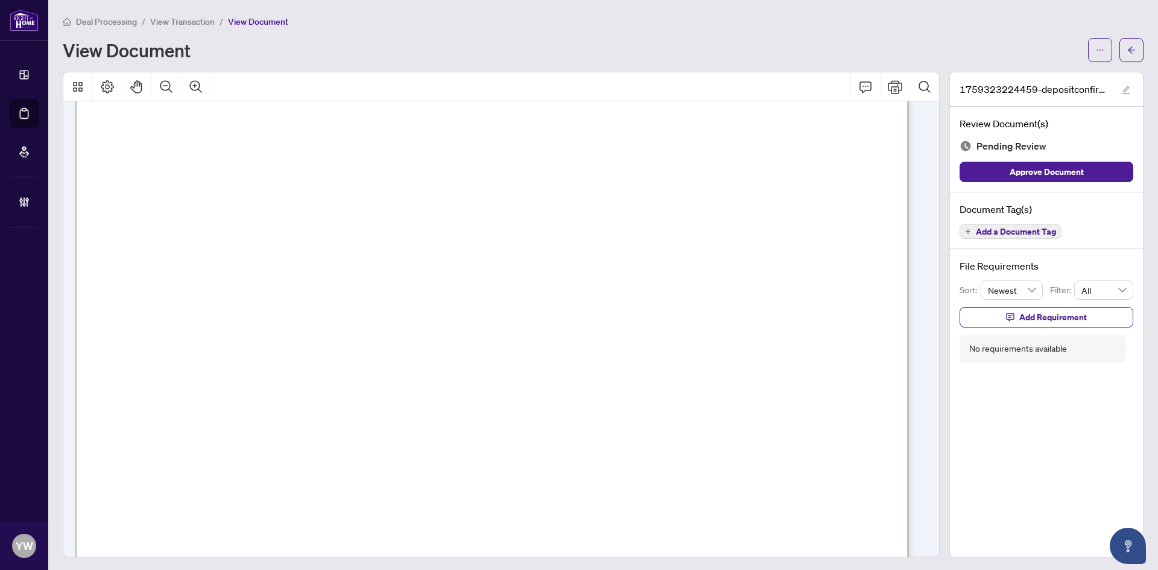
scroll to position [302, 0]
click at [1122, 83] on span "button" at bounding box center [1126, 89] width 8 height 13
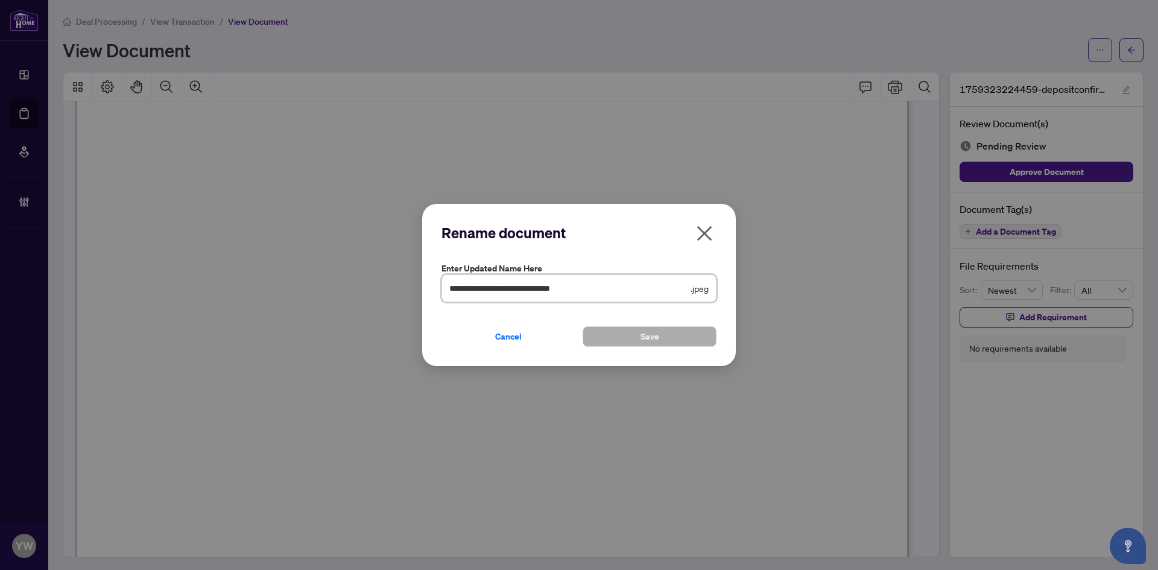
drag, startPoint x: 612, startPoint y: 286, endPoint x: 447, endPoint y: 295, distance: 164.9
click at [446, 289] on span "**********" at bounding box center [578, 288] width 275 height 28
type input "**********"
click at [647, 332] on span "Save" at bounding box center [649, 336] width 19 height 19
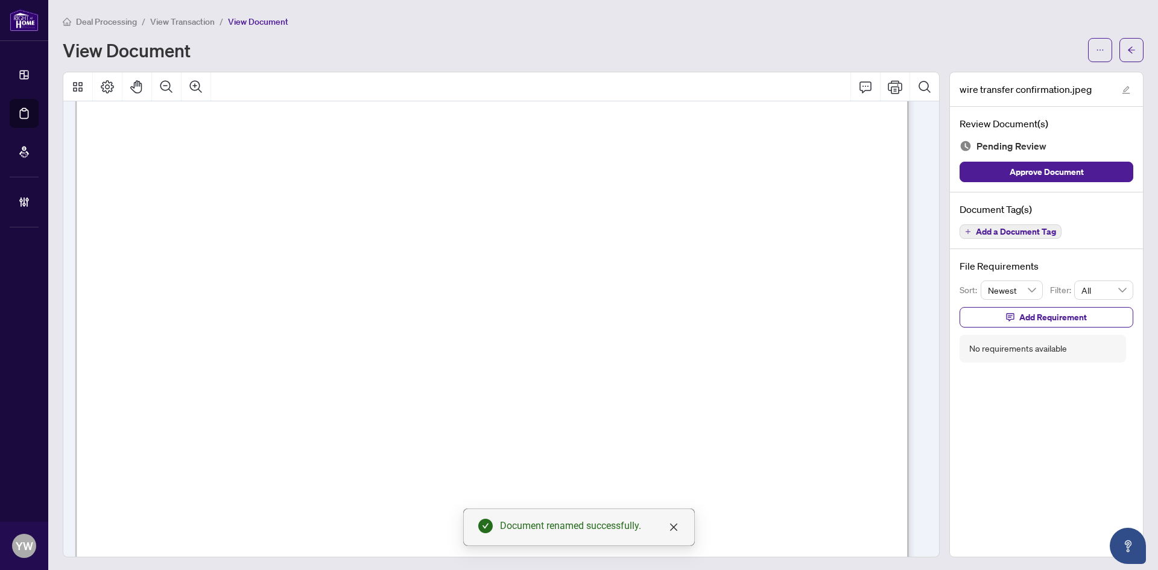
click at [1136, 49] on main "Deal Processing / View Transaction / View Document View Document wire transfer …" at bounding box center [603, 285] width 1110 height 570
click at [1127, 48] on icon "arrow-left" at bounding box center [1131, 50] width 8 height 8
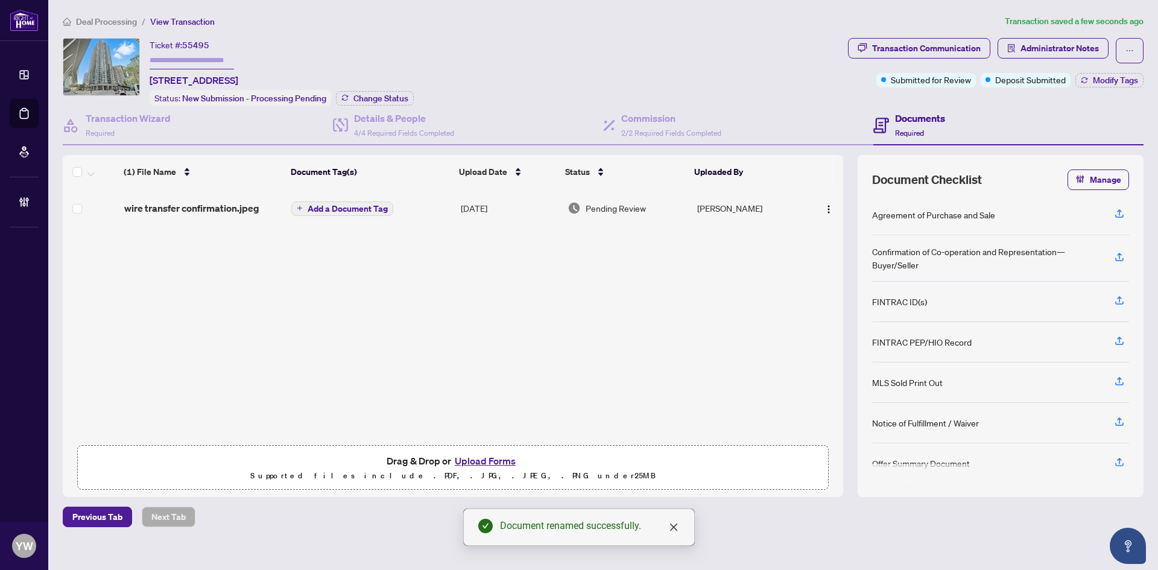
click at [335, 282] on div "(1) File Name Document Tag(s) Upload Date Status Uploaded By wire transfer conf…" at bounding box center [453, 314] width 780 height 250
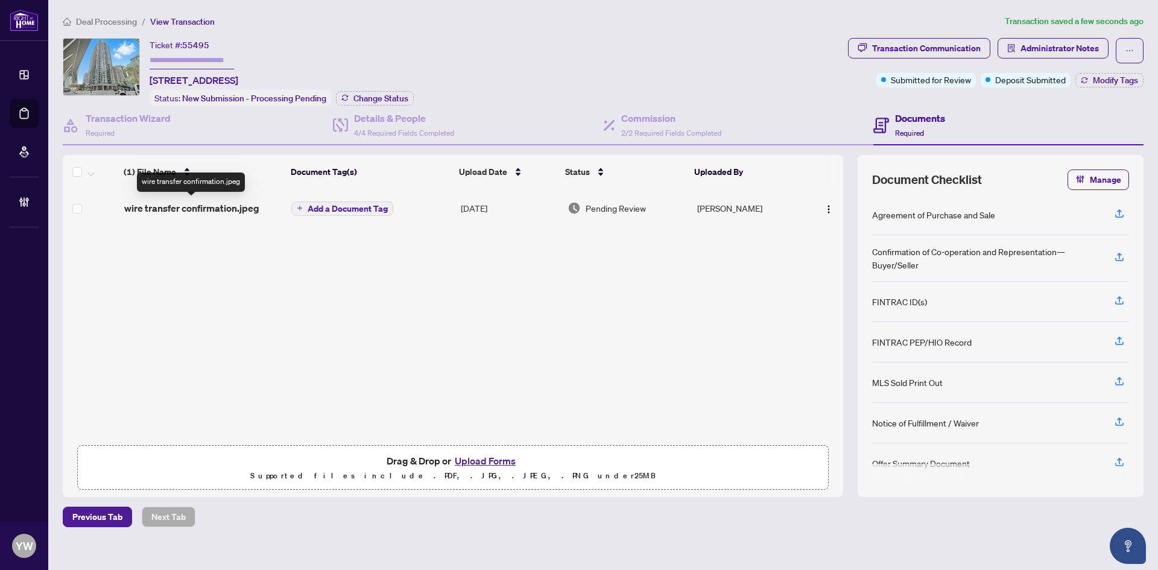
click at [208, 209] on span "wire transfer confirmation.jpeg" at bounding box center [191, 208] width 135 height 14
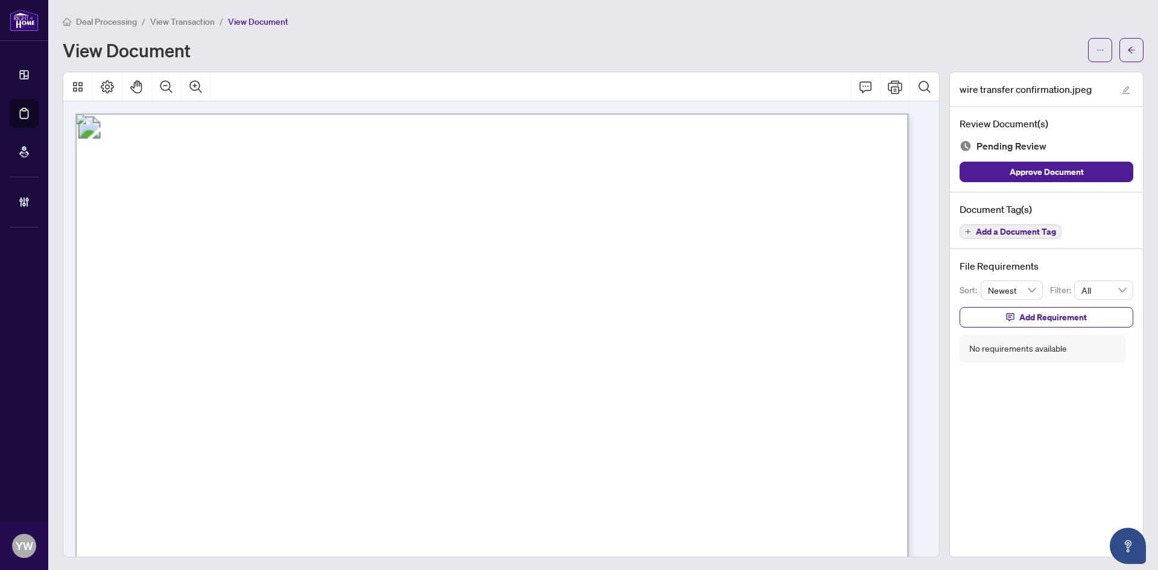
drag, startPoint x: 516, startPoint y: 28, endPoint x: 540, endPoint y: 11, distance: 29.9
click at [516, 28] on div "Deal Processing / View Transaction / View Document View Document" at bounding box center [603, 38] width 1081 height 48
click at [1129, 48] on button "button" at bounding box center [1131, 50] width 24 height 24
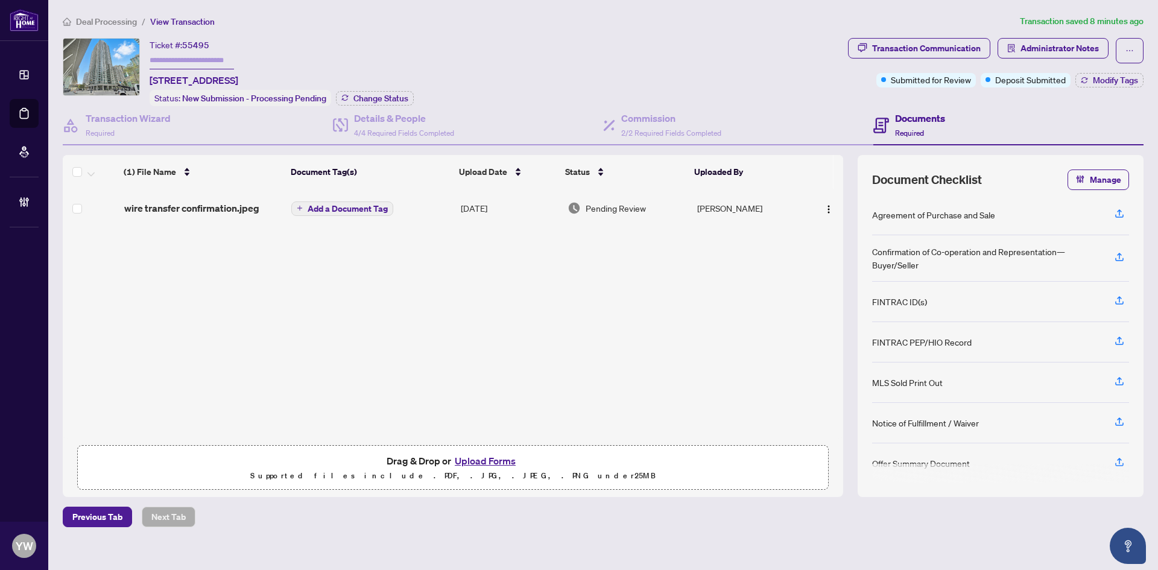
click at [607, 312] on div "(1) File Name Document Tag(s) Upload Date Status Uploaded By wire transfer conf…" at bounding box center [453, 314] width 780 height 250
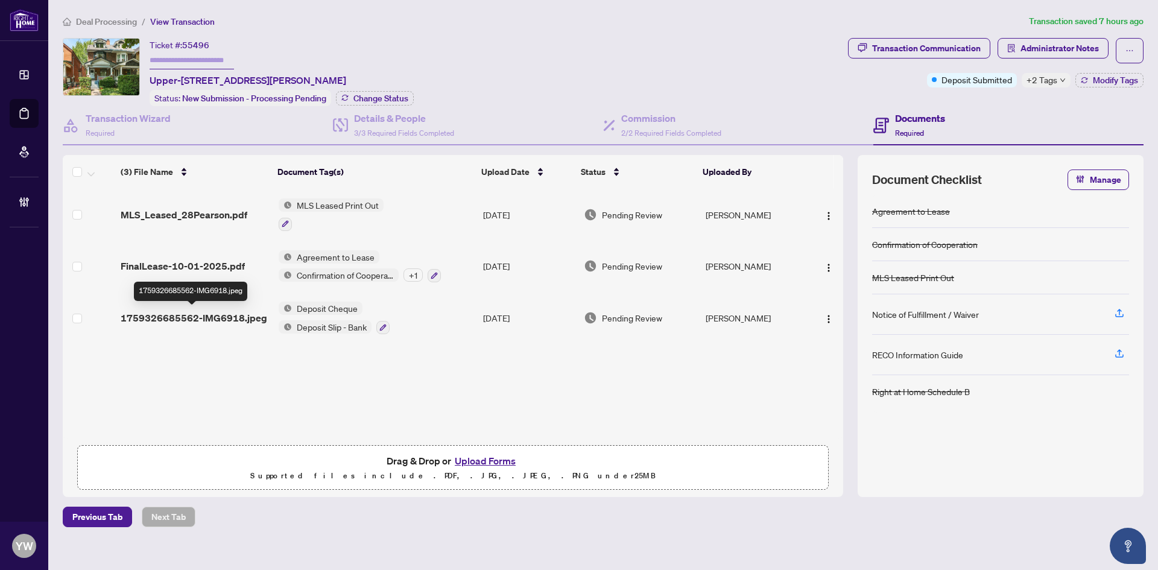
click at [197, 321] on span "1759326685562-IMG6918.jpeg" at bounding box center [194, 318] width 147 height 14
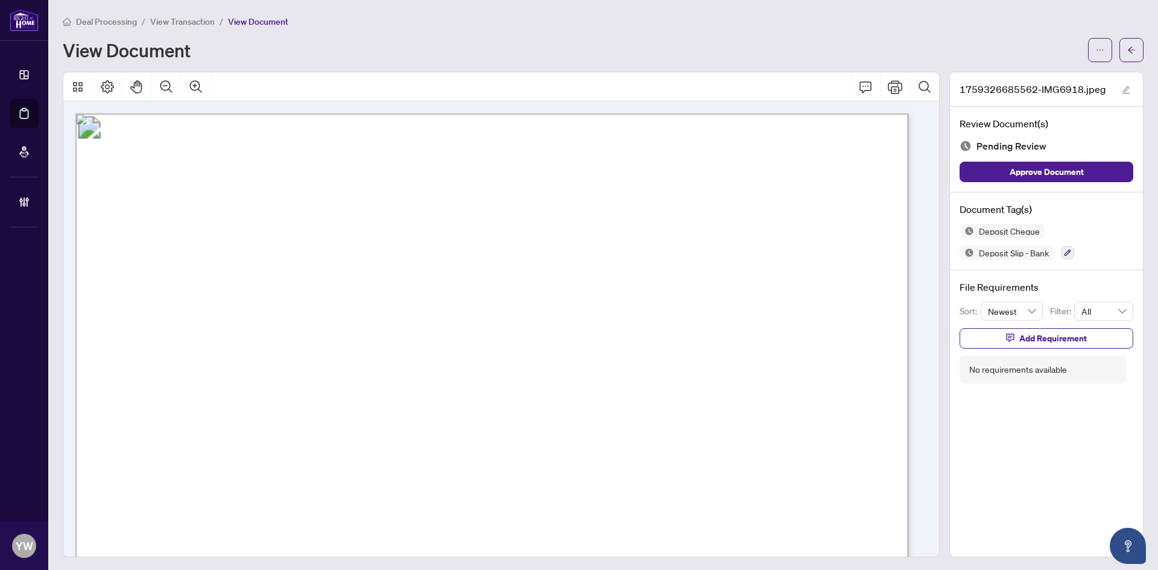
drag, startPoint x: 994, startPoint y: 170, endPoint x: 782, endPoint y: 230, distance: 221.1
click at [994, 170] on button "Approve Document" at bounding box center [1046, 172] width 174 height 21
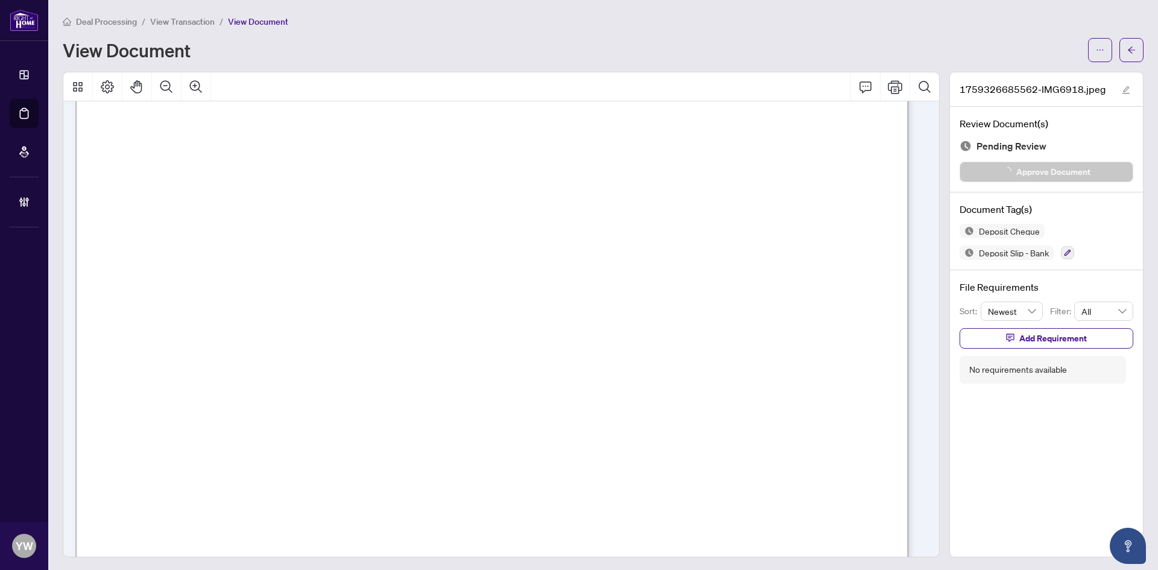
scroll to position [121, 0]
click at [1122, 86] on icon "edit" at bounding box center [1126, 90] width 8 height 8
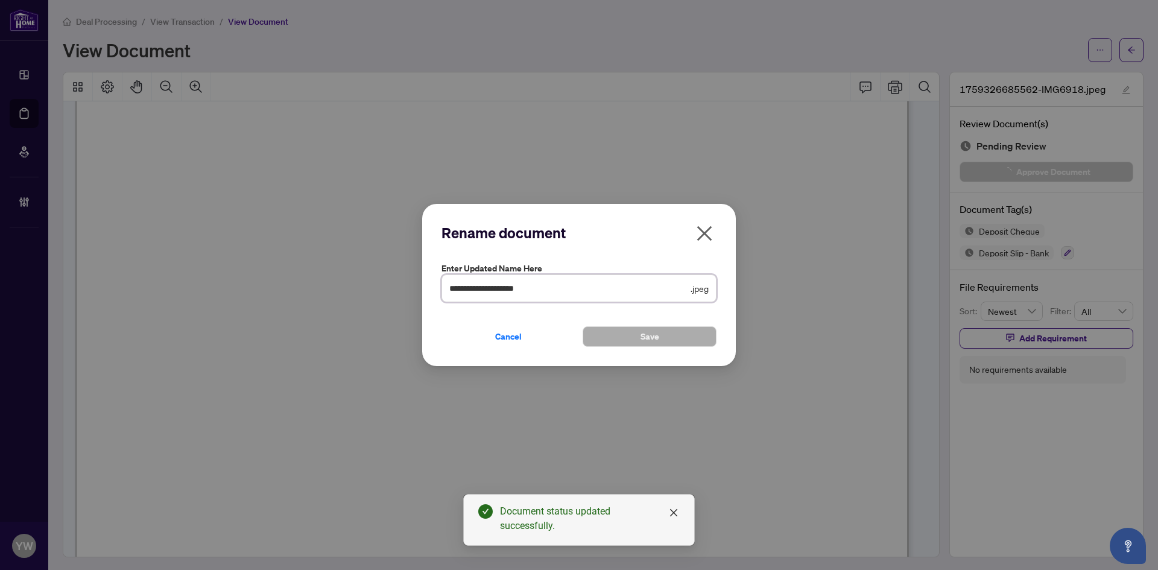
drag, startPoint x: 563, startPoint y: 288, endPoint x: 402, endPoint y: 292, distance: 160.5
click at [402, 292] on div "**********" at bounding box center [579, 285] width 1158 height 570
type input "**********"
click at [660, 330] on button "Save" at bounding box center [650, 336] width 134 height 21
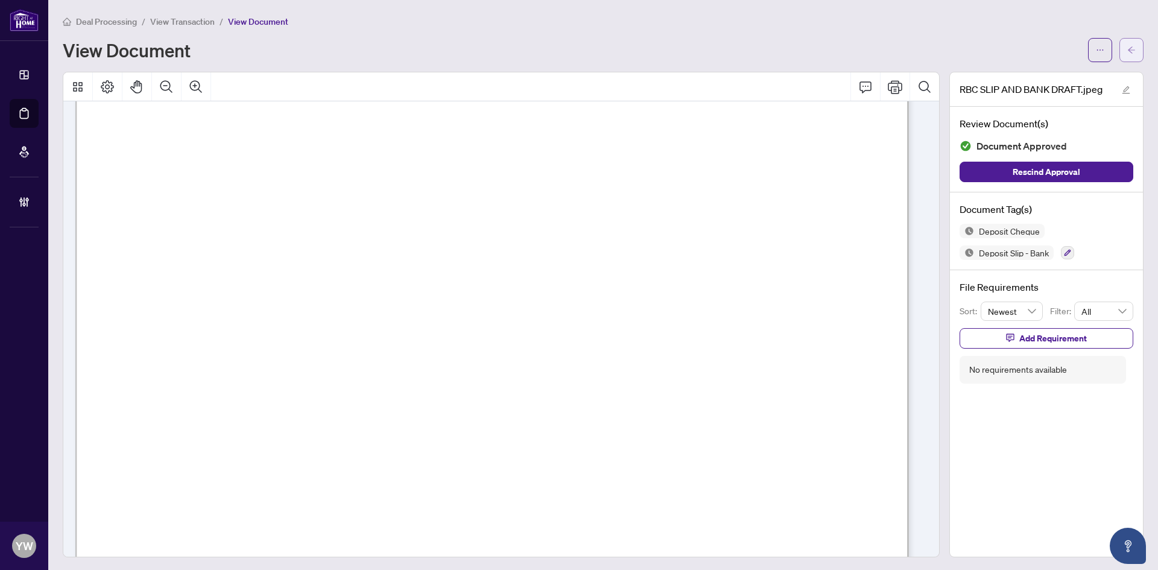
click at [1127, 46] on icon "arrow-left" at bounding box center [1131, 50] width 8 height 8
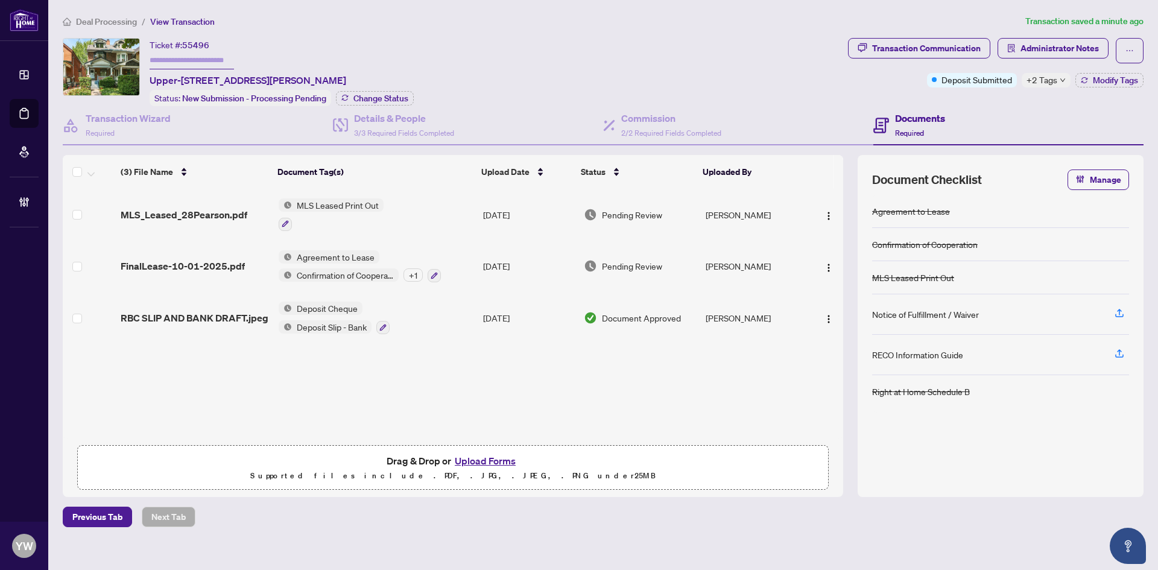
click at [213, 321] on span "RBC SLIP AND BANK DRAFT.jpeg" at bounding box center [195, 318] width 148 height 14
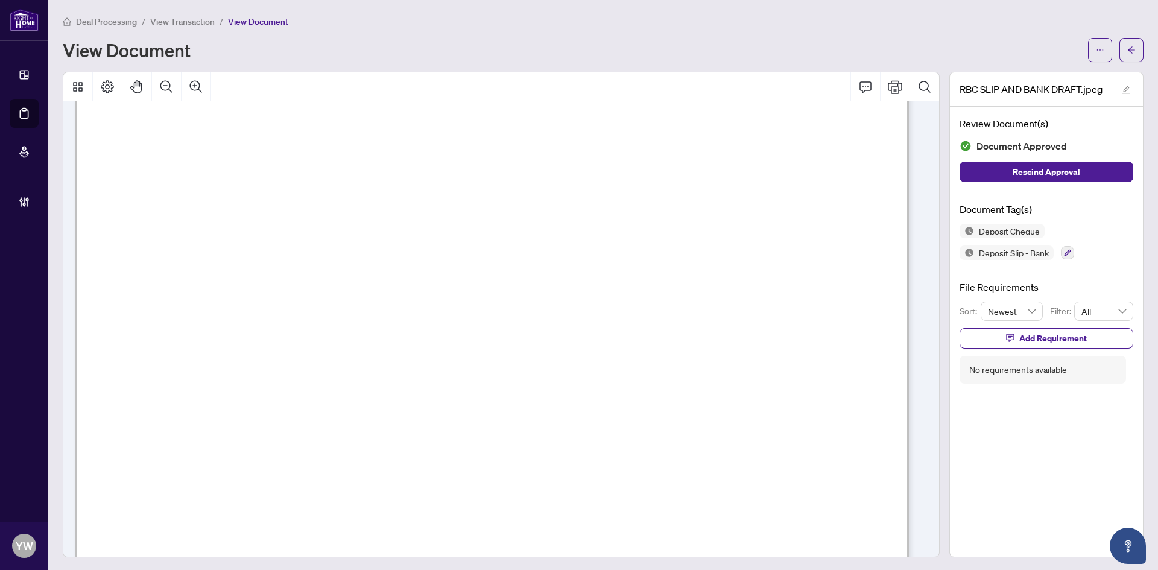
scroll to position [181, 0]
click at [1127, 54] on icon "arrow-left" at bounding box center [1131, 50] width 8 height 8
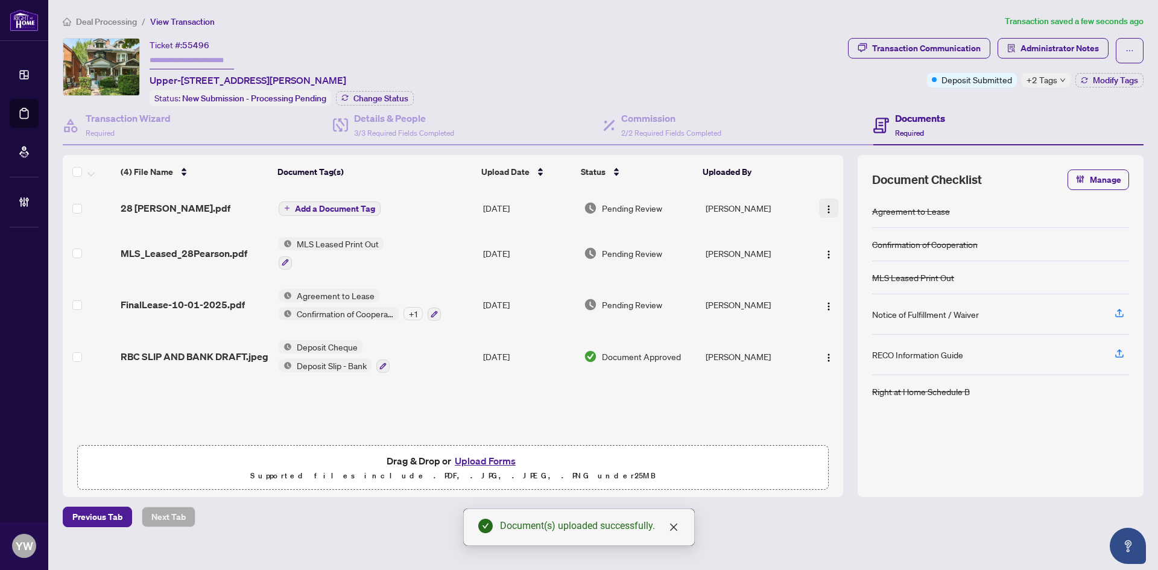
click at [826, 204] on img "button" at bounding box center [829, 209] width 10 height 10
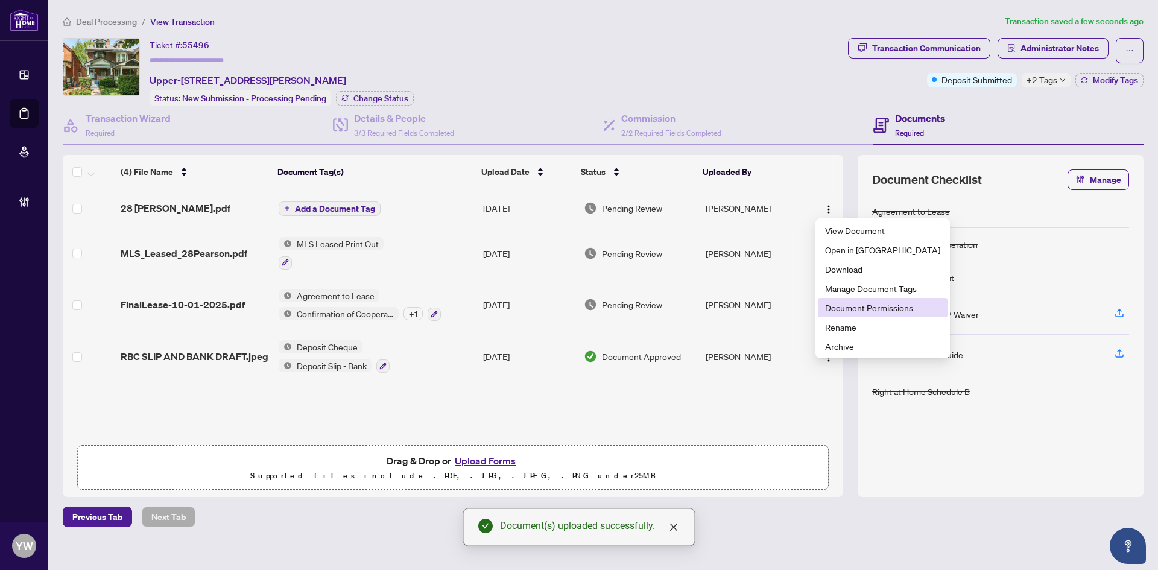
click at [866, 305] on span "Document Permissions" at bounding box center [882, 307] width 115 height 13
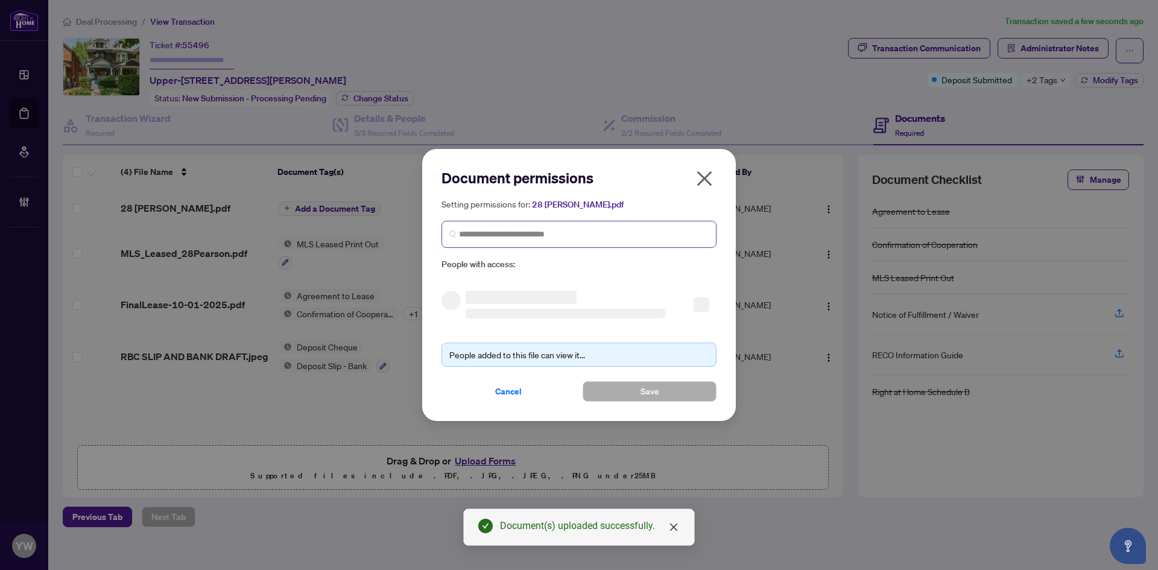
click at [601, 243] on span at bounding box center [578, 234] width 275 height 27
click at [524, 234] on input "**********" at bounding box center [584, 234] width 250 height 13
type input "*******"
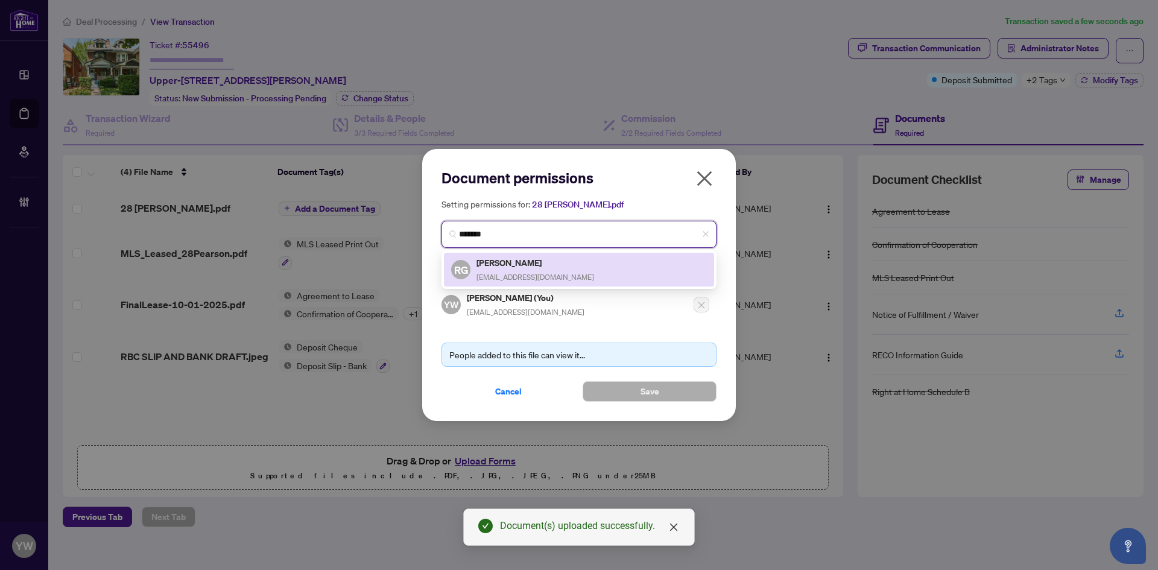
click at [528, 265] on h5 "Rose Goring" at bounding box center [535, 263] width 118 height 14
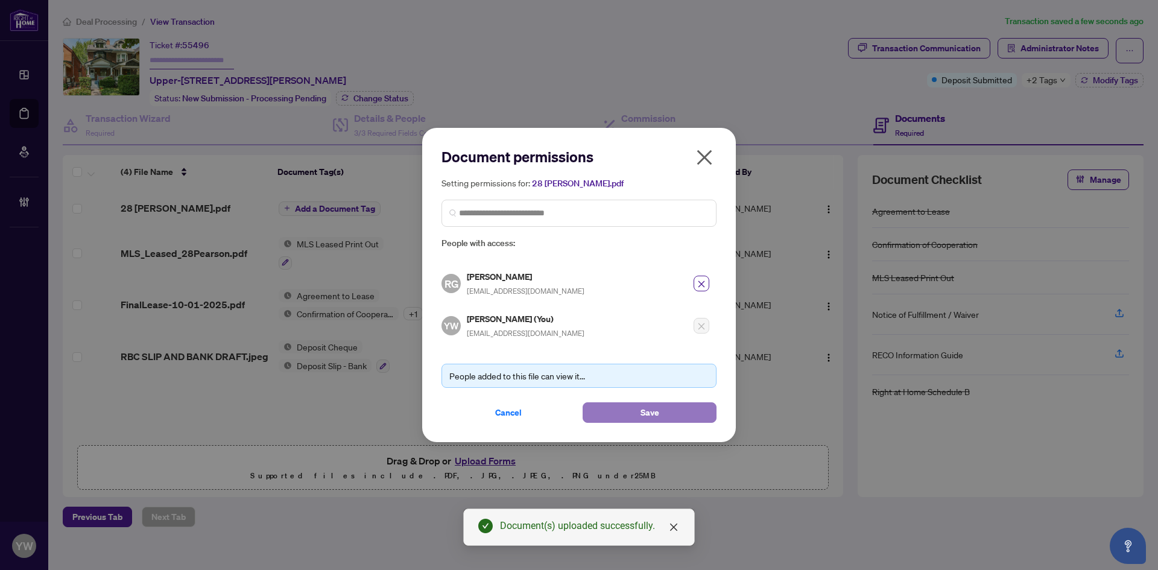
click at [604, 414] on button "Save" at bounding box center [650, 412] width 134 height 21
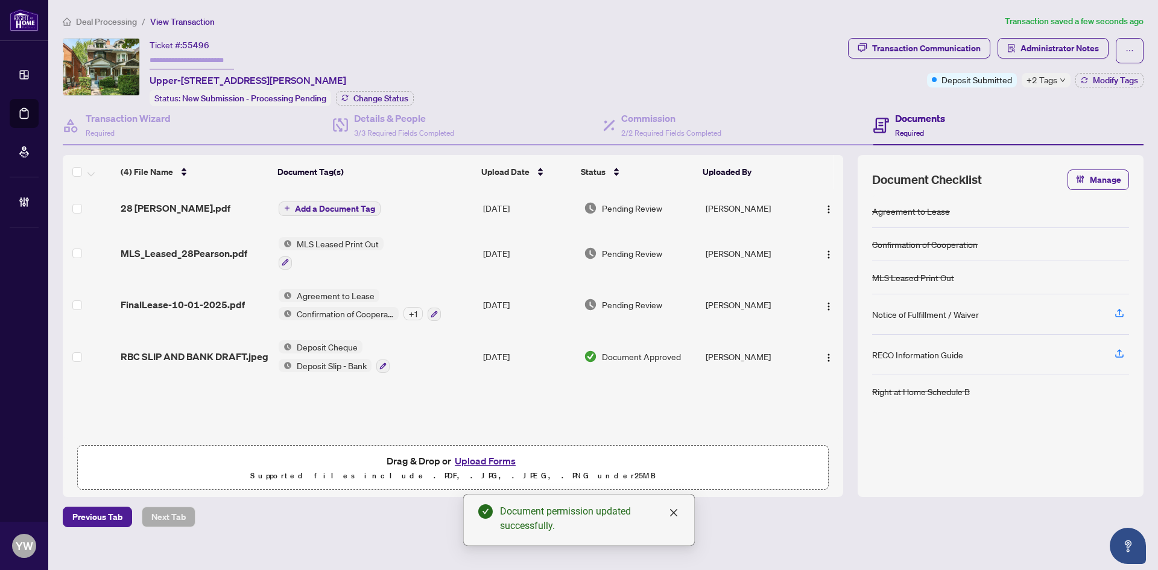
click at [329, 212] on span "Add a Document Tag" at bounding box center [335, 208] width 80 height 8
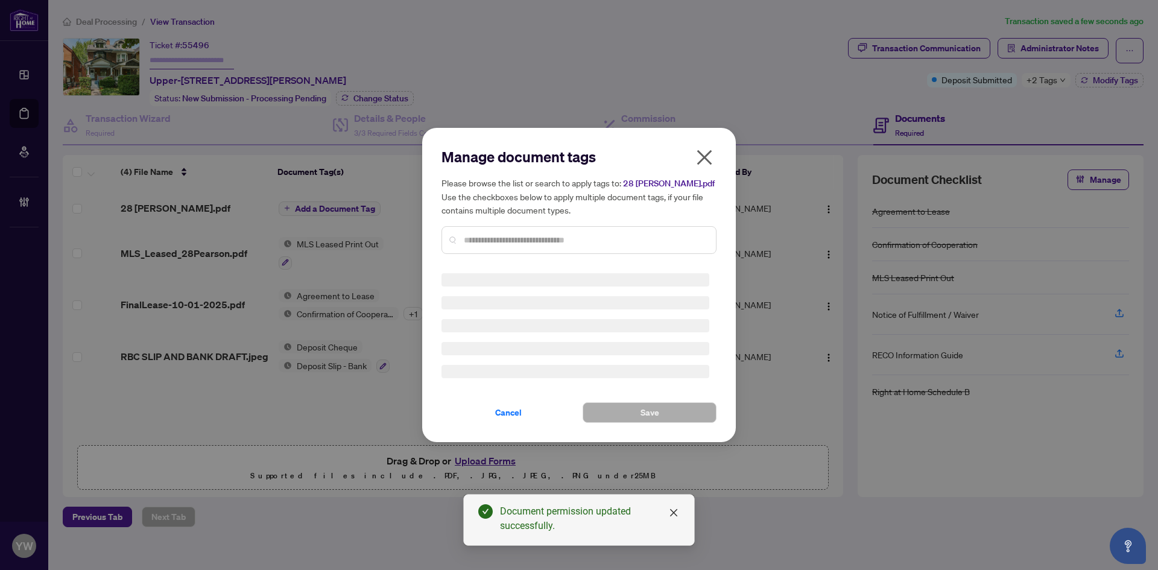
click at [488, 244] on input "text" at bounding box center [585, 239] width 242 height 13
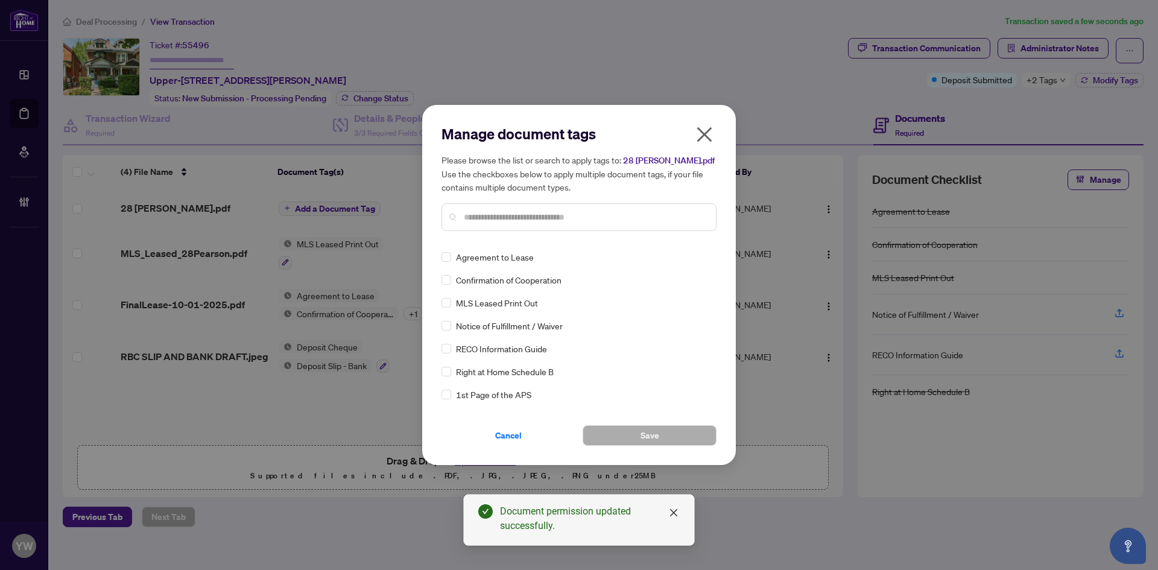
drag, startPoint x: 482, startPoint y: 204, endPoint x: 487, endPoint y: 215, distance: 11.9
click at [482, 204] on div at bounding box center [578, 217] width 275 height 28
click at [487, 215] on input "text" at bounding box center [585, 216] width 242 height 13
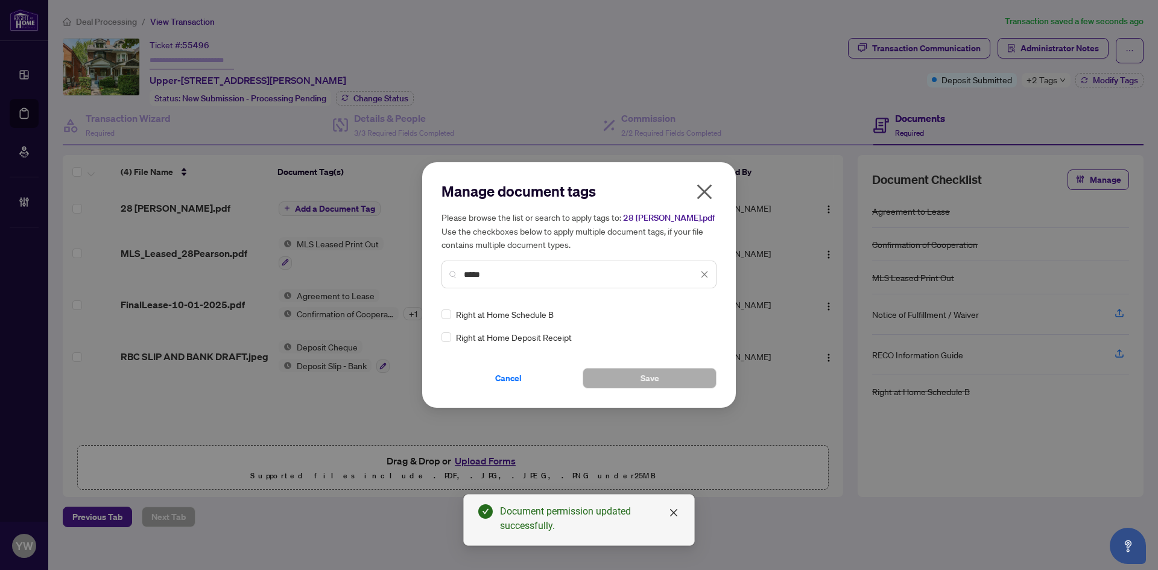
type input "*****"
click at [695, 321] on input "search" at bounding box center [692, 314] width 12 height 18
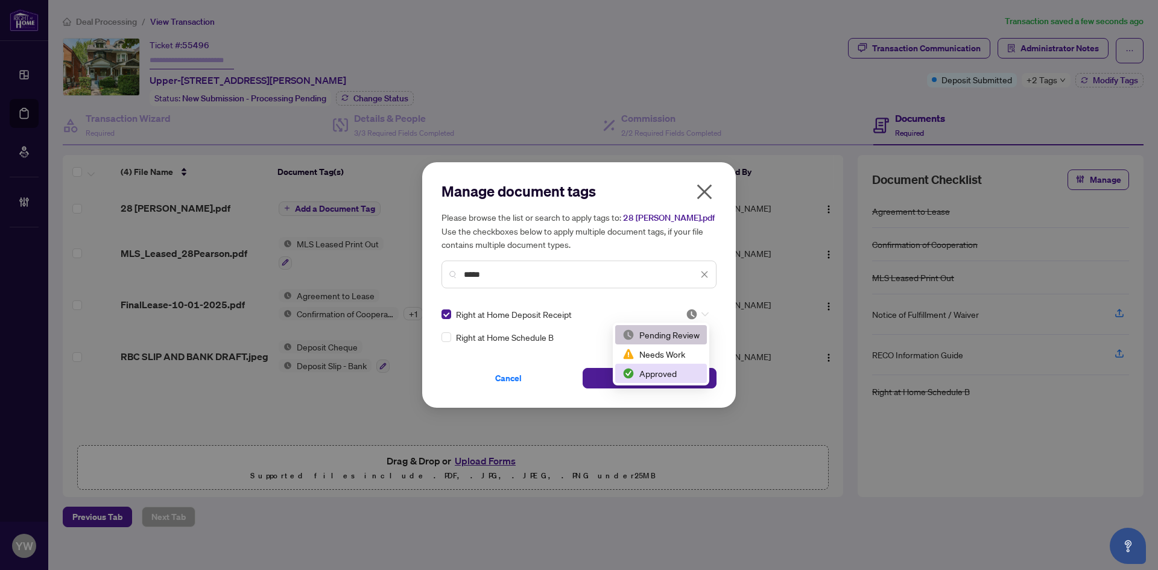
click at [660, 376] on div "Approved" at bounding box center [660, 373] width 77 height 13
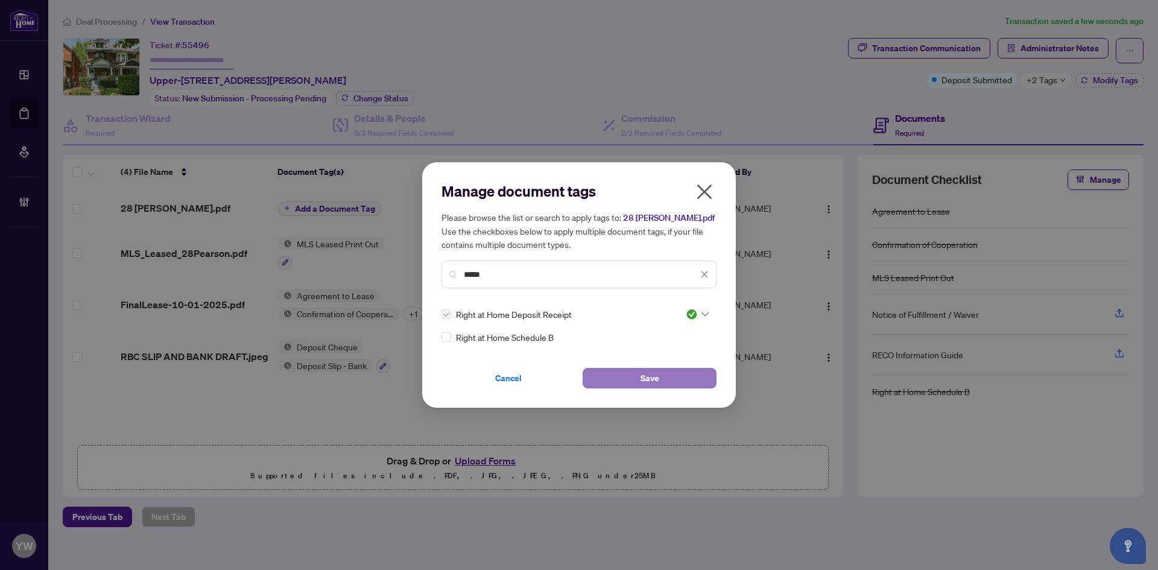
click at [667, 376] on button "Save" at bounding box center [650, 378] width 134 height 21
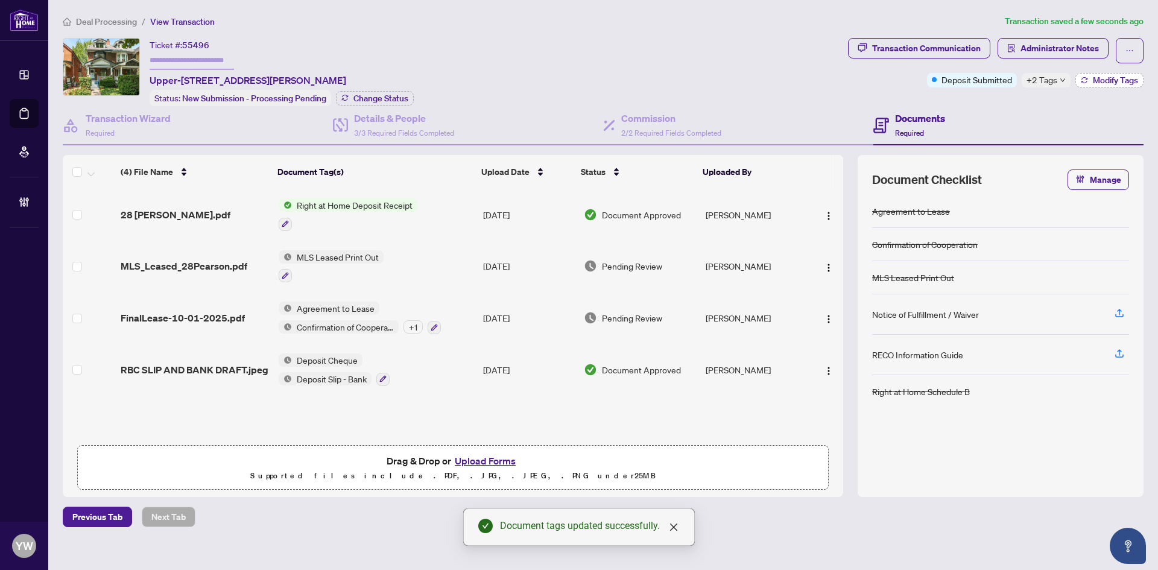
click at [1095, 80] on span "Modify Tags" at bounding box center [1115, 80] width 45 height 8
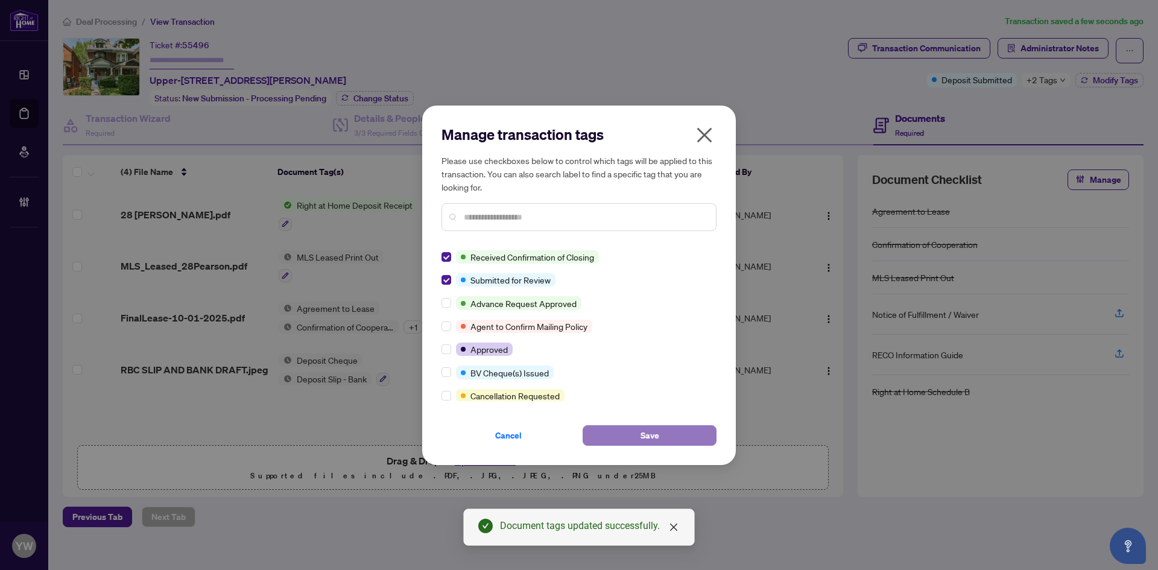
click at [625, 434] on button "Save" at bounding box center [650, 435] width 134 height 21
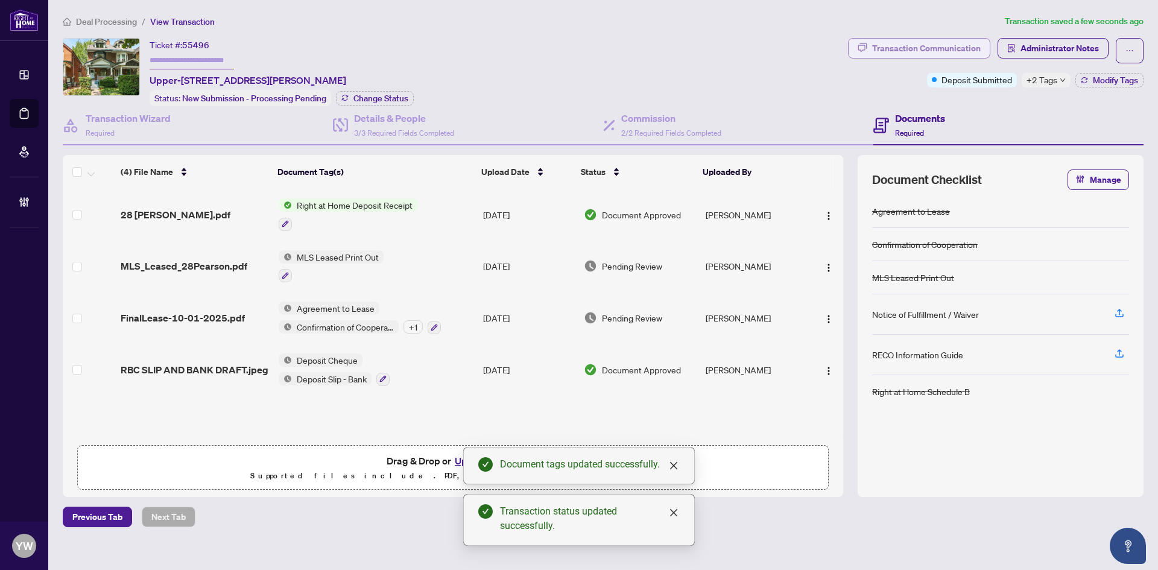
click at [899, 45] on div "Transaction Communication" at bounding box center [926, 48] width 109 height 19
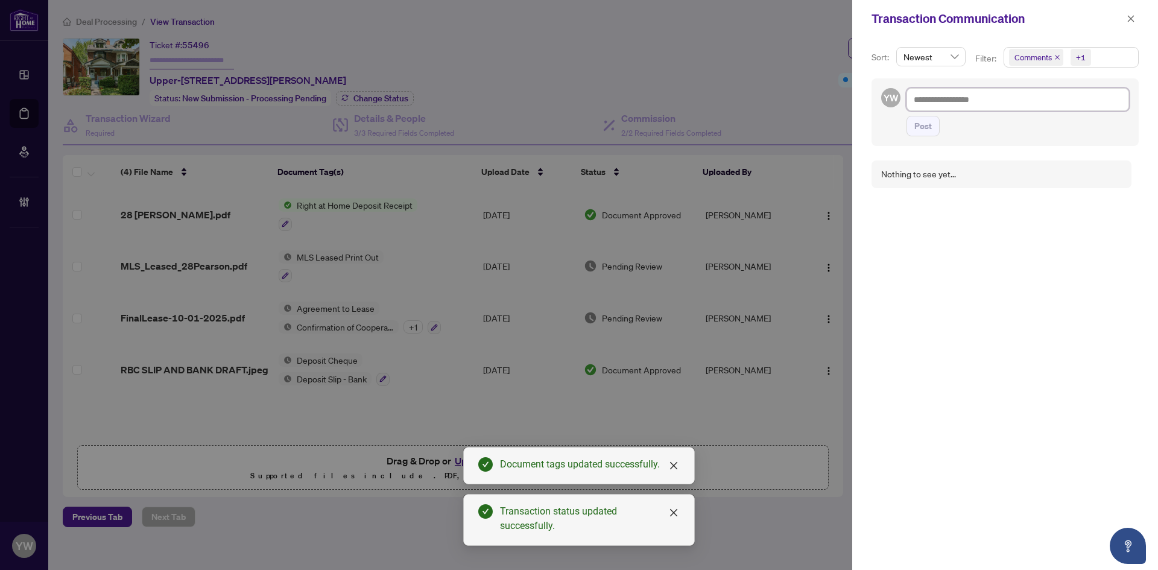
click at [991, 92] on textarea at bounding box center [1017, 99] width 223 height 23
paste textarea "**********"
type textarea "**********"
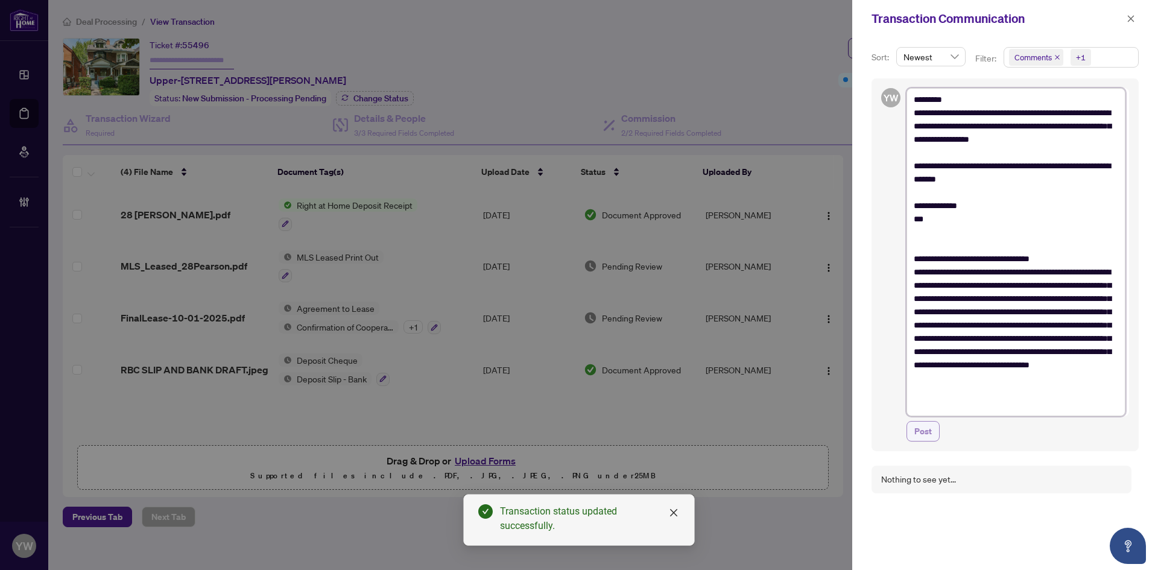
type textarea "**********"
click at [921, 432] on span "Post" at bounding box center [922, 431] width 17 height 19
type textarea "**********"
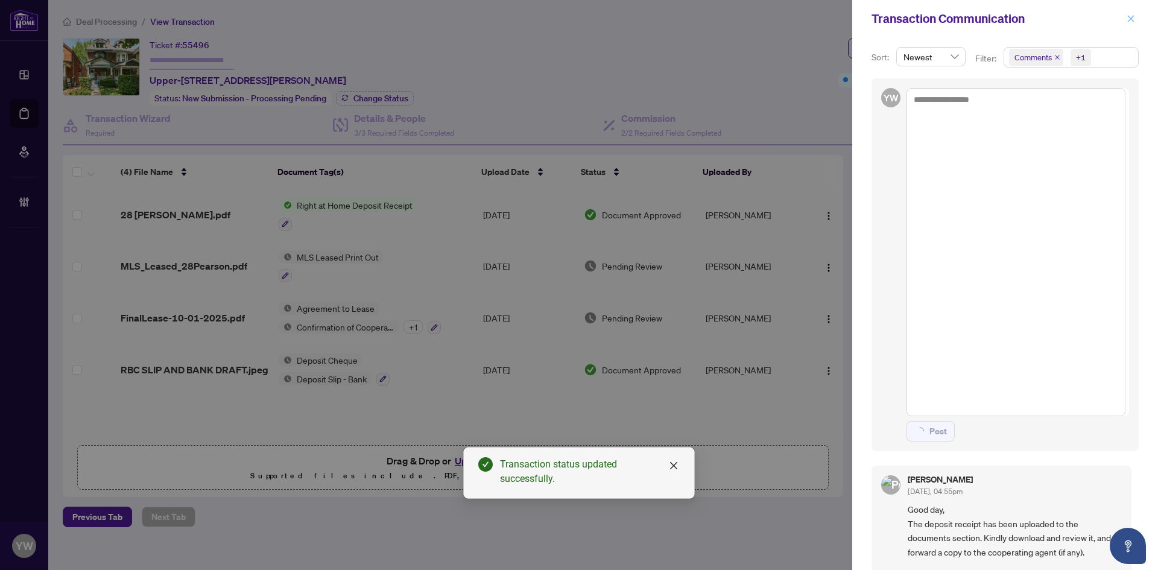
click at [1128, 19] on icon "close" at bounding box center [1131, 18] width 8 height 8
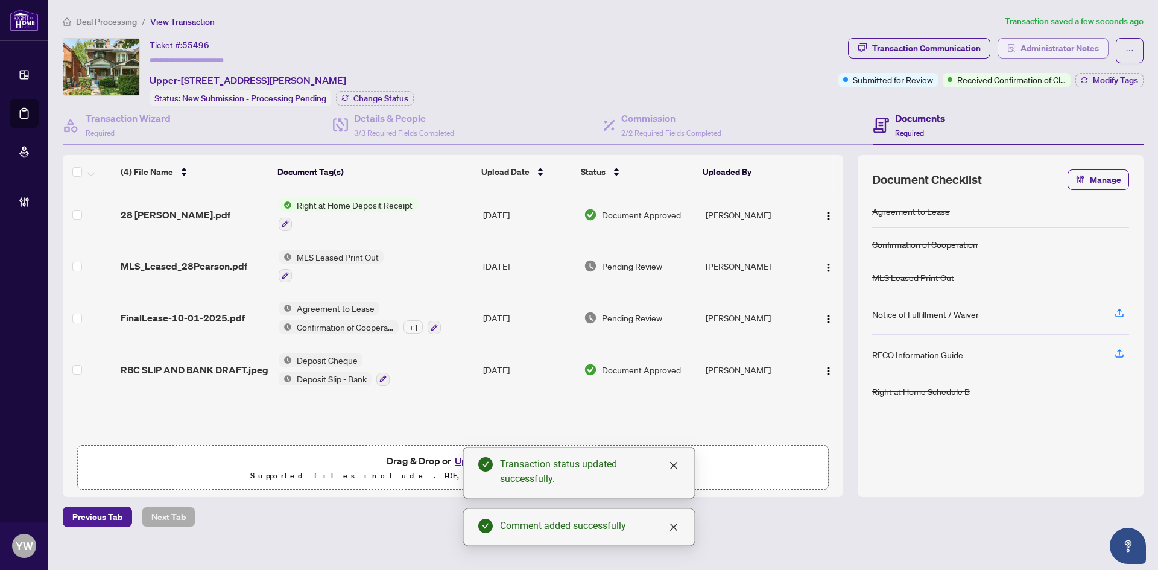
click at [1024, 52] on span "Administrator Notes" at bounding box center [1059, 48] width 78 height 19
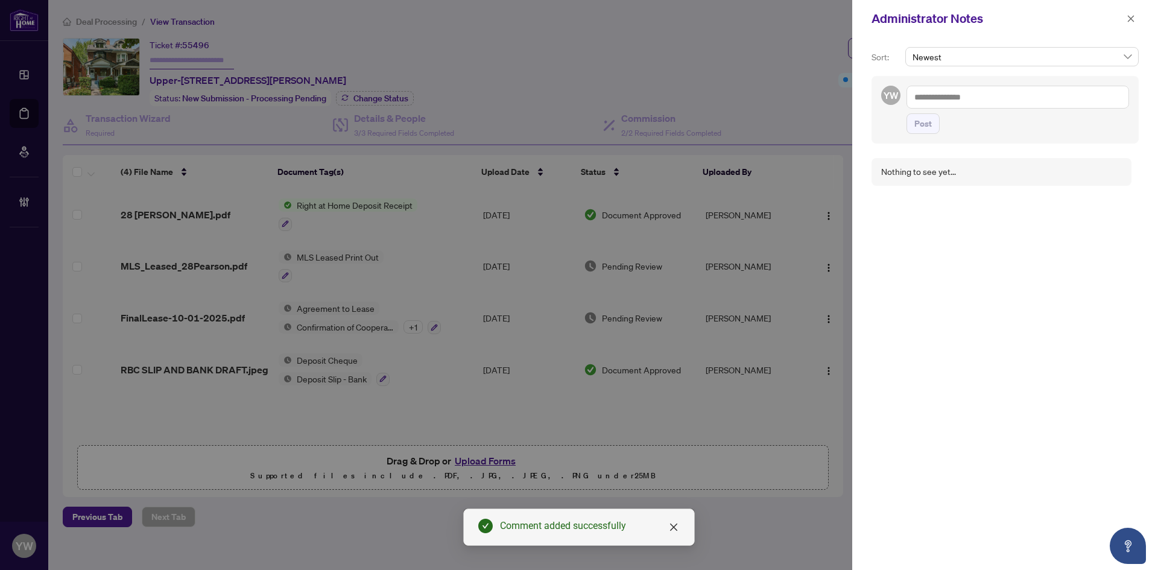
drag, startPoint x: 931, startPoint y: 93, endPoint x: 956, endPoint y: 114, distance: 33.0
click at [931, 93] on textarea at bounding box center [1017, 97] width 223 height 23
paste textarea "**********"
type textarea "**********"
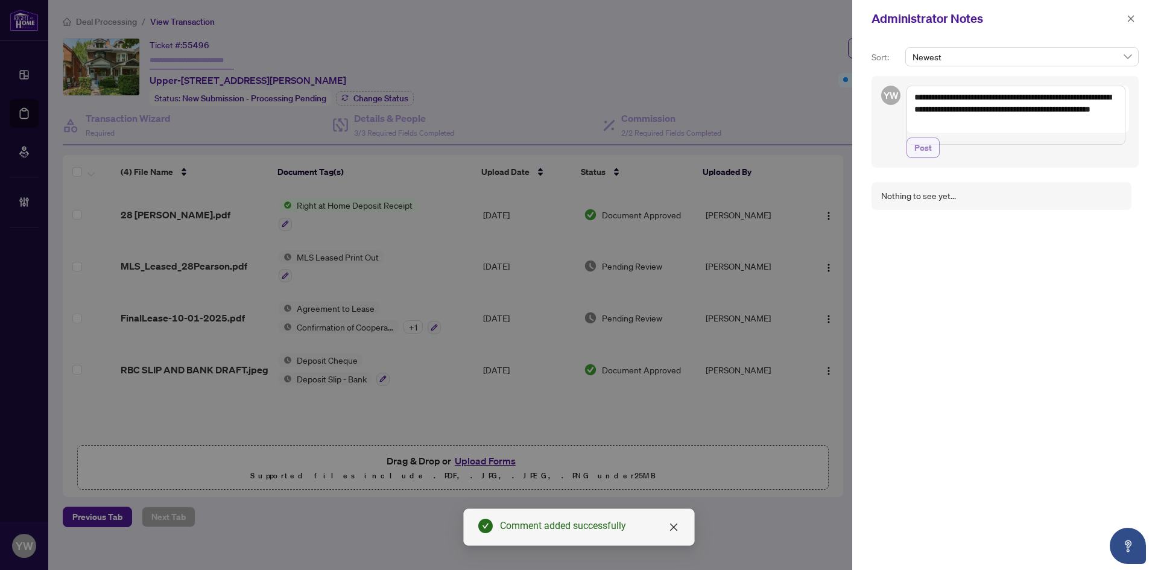
click at [926, 154] on span "Post" at bounding box center [922, 147] width 17 height 19
